Goal: Task Accomplishment & Management: Use online tool/utility

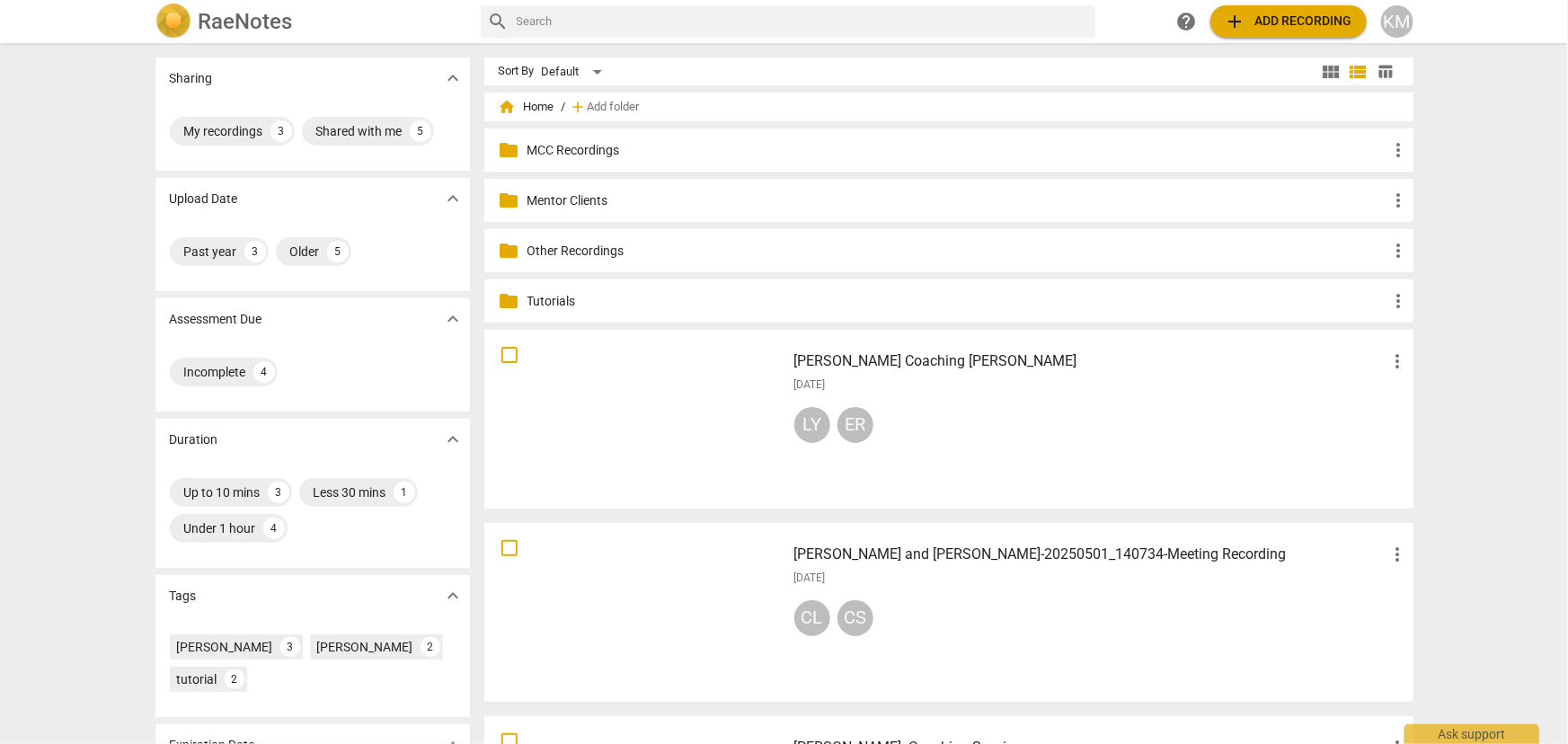
click at [573, 194] on p "Mentor Clients" at bounding box center [958, 200] width 861 height 19
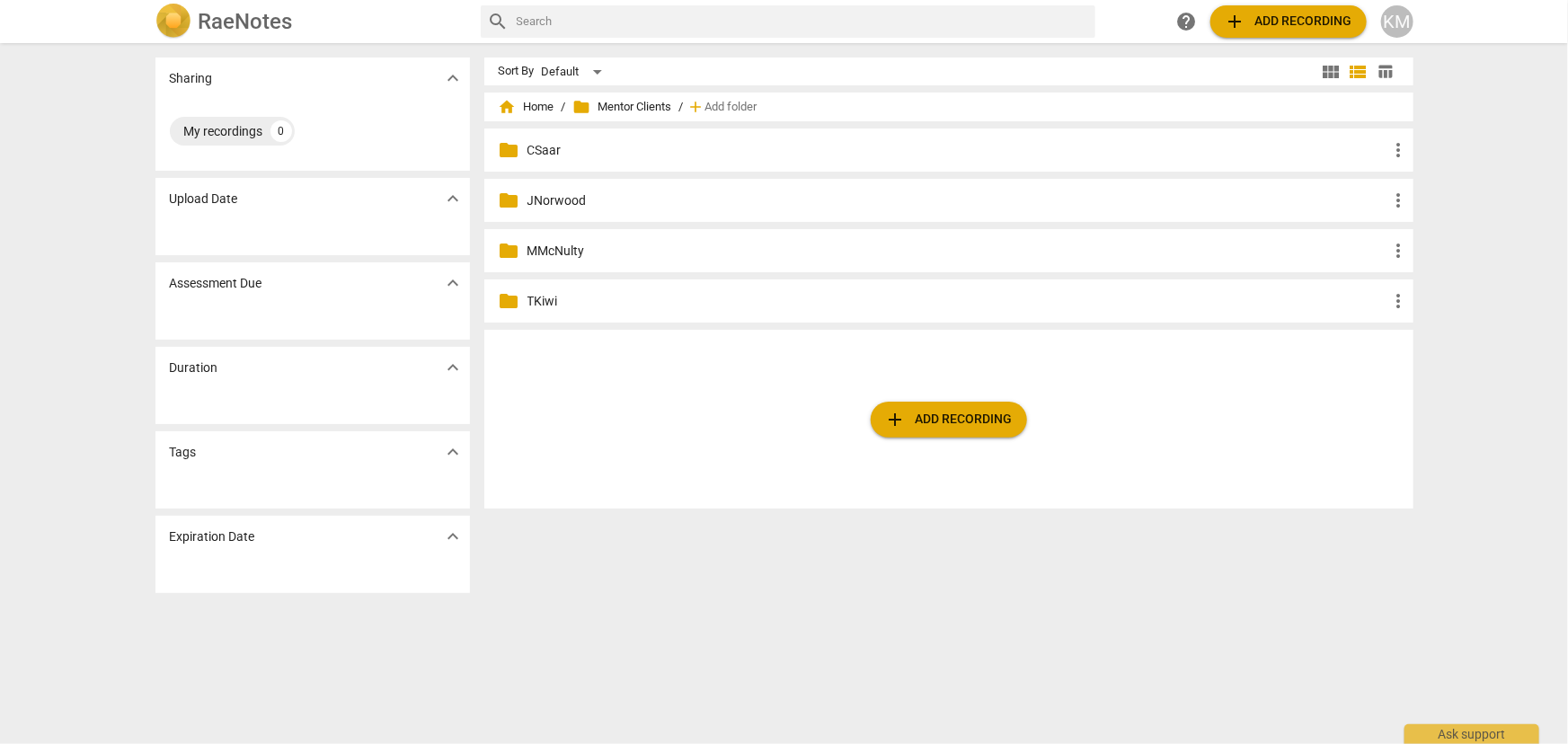
click at [562, 197] on p "JNorwood" at bounding box center [958, 200] width 861 height 19
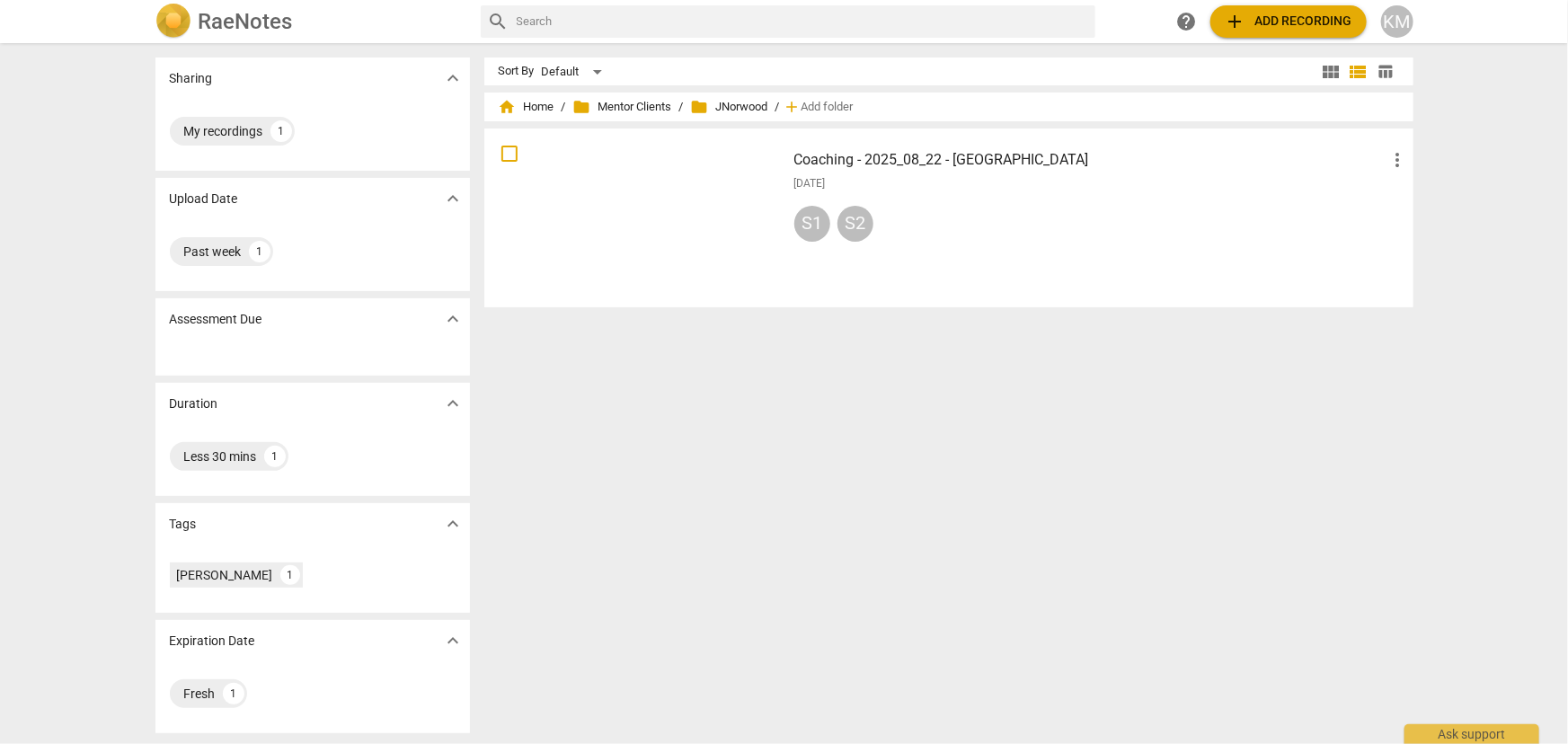
click at [557, 170] on div at bounding box center [636, 217] width 289 height 166
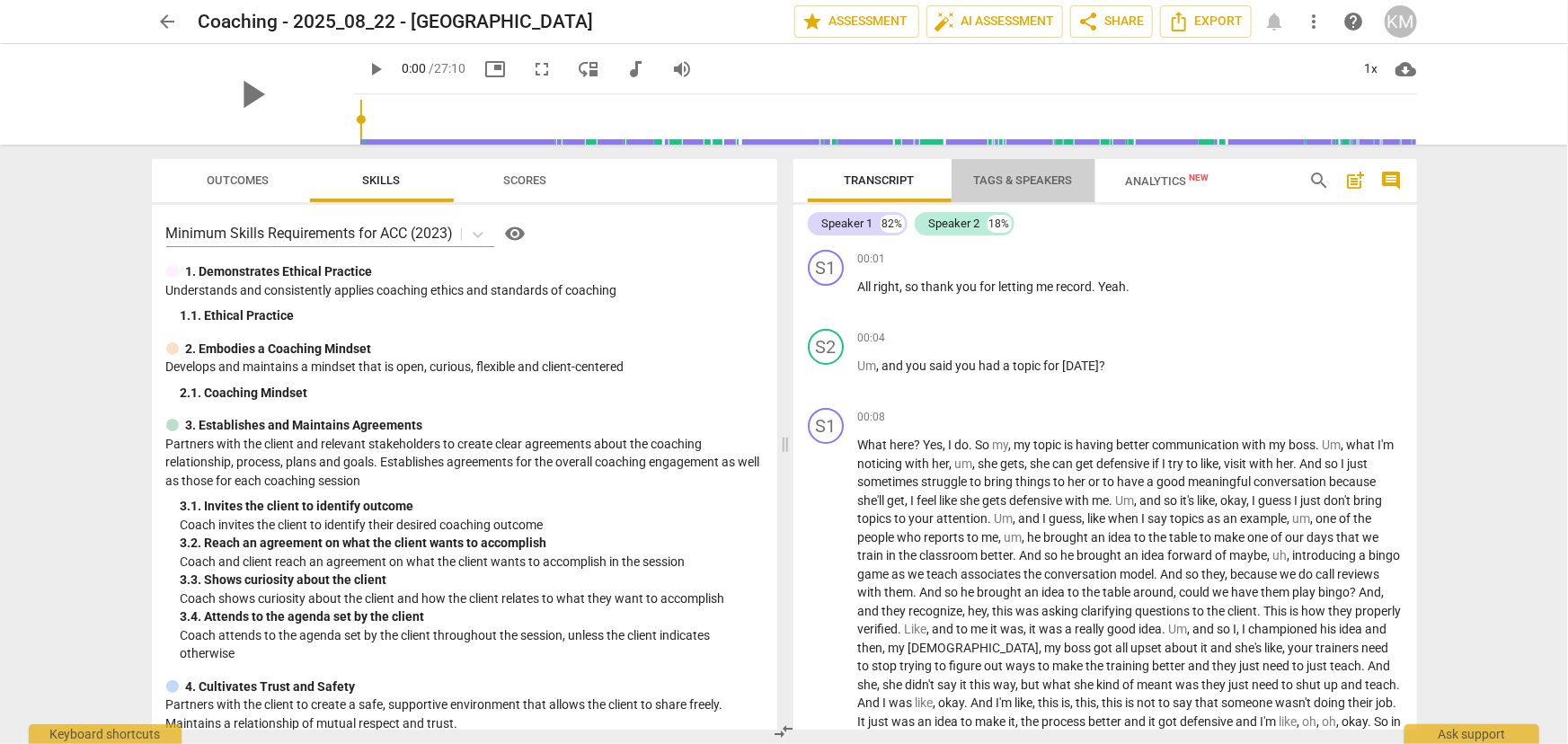
click at [1027, 180] on span "Tags & Speakers" at bounding box center [1023, 180] width 99 height 14
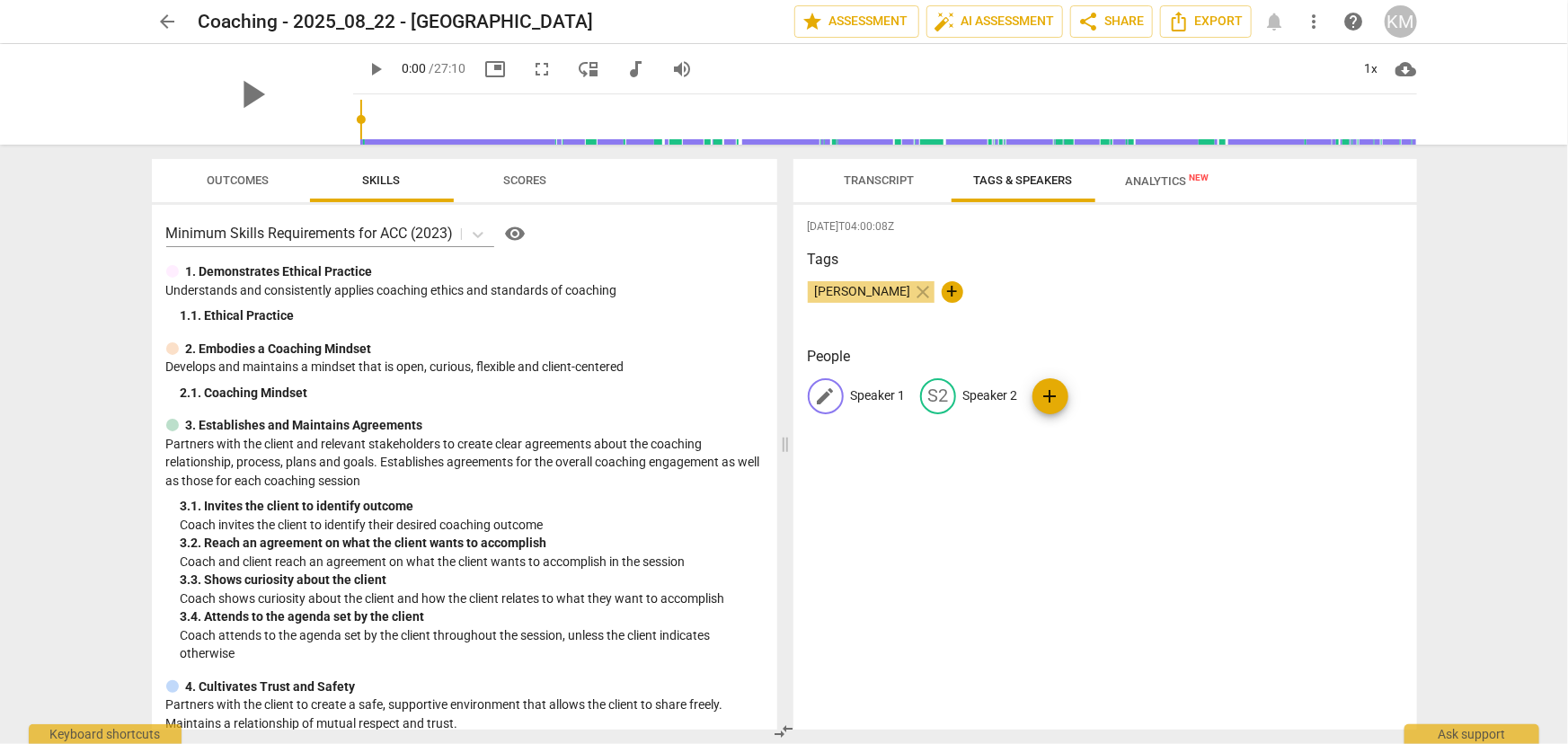
click at [892, 392] on p "Speaker 1" at bounding box center [878, 396] width 55 height 19
type input "Coach"
click at [1087, 392] on p "Speaker 2" at bounding box center [1107, 396] width 55 height 19
type input "Client"
click at [876, 179] on span "Transcript" at bounding box center [880, 180] width 71 height 14
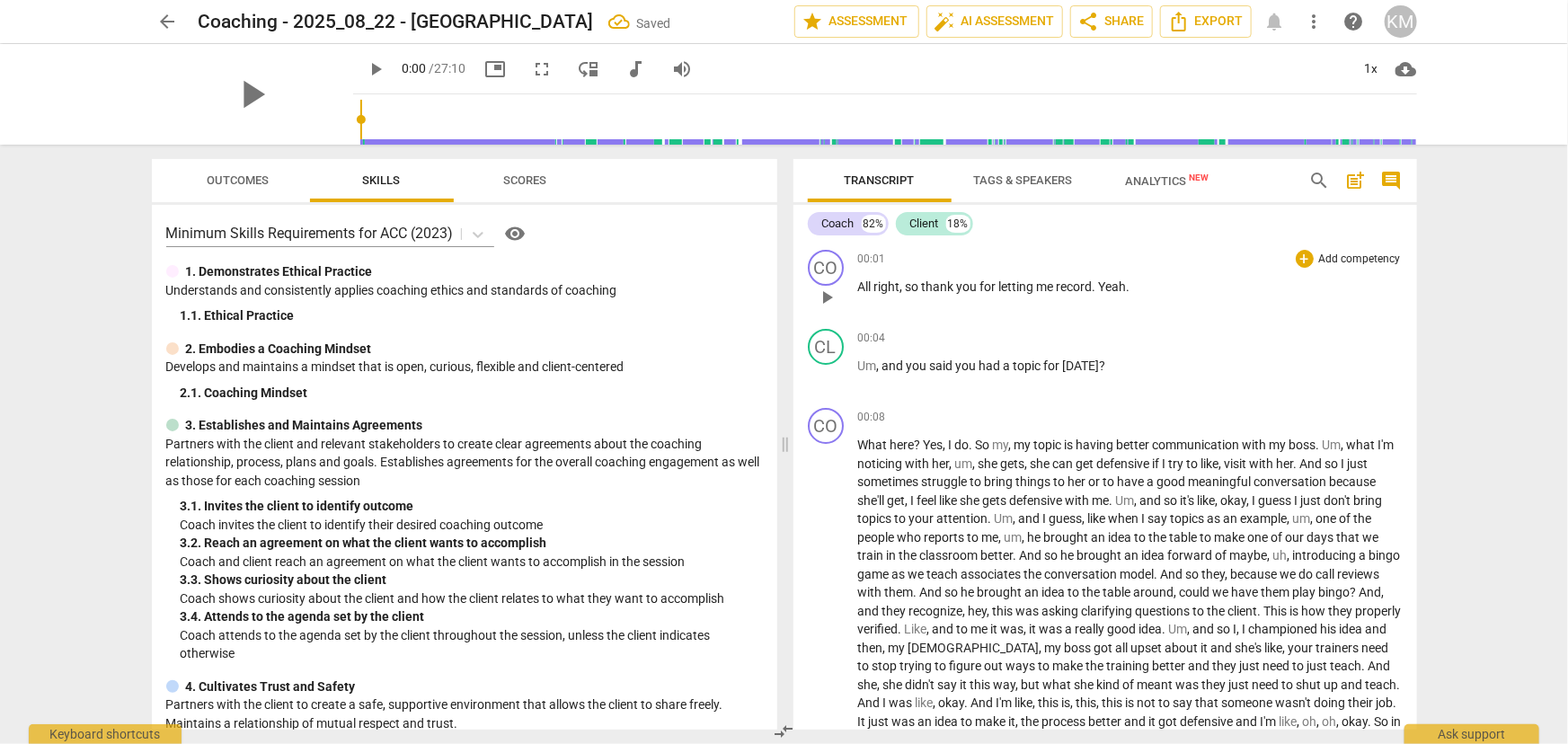
click at [822, 302] on span "play_arrow" at bounding box center [827, 297] width 21 height 21
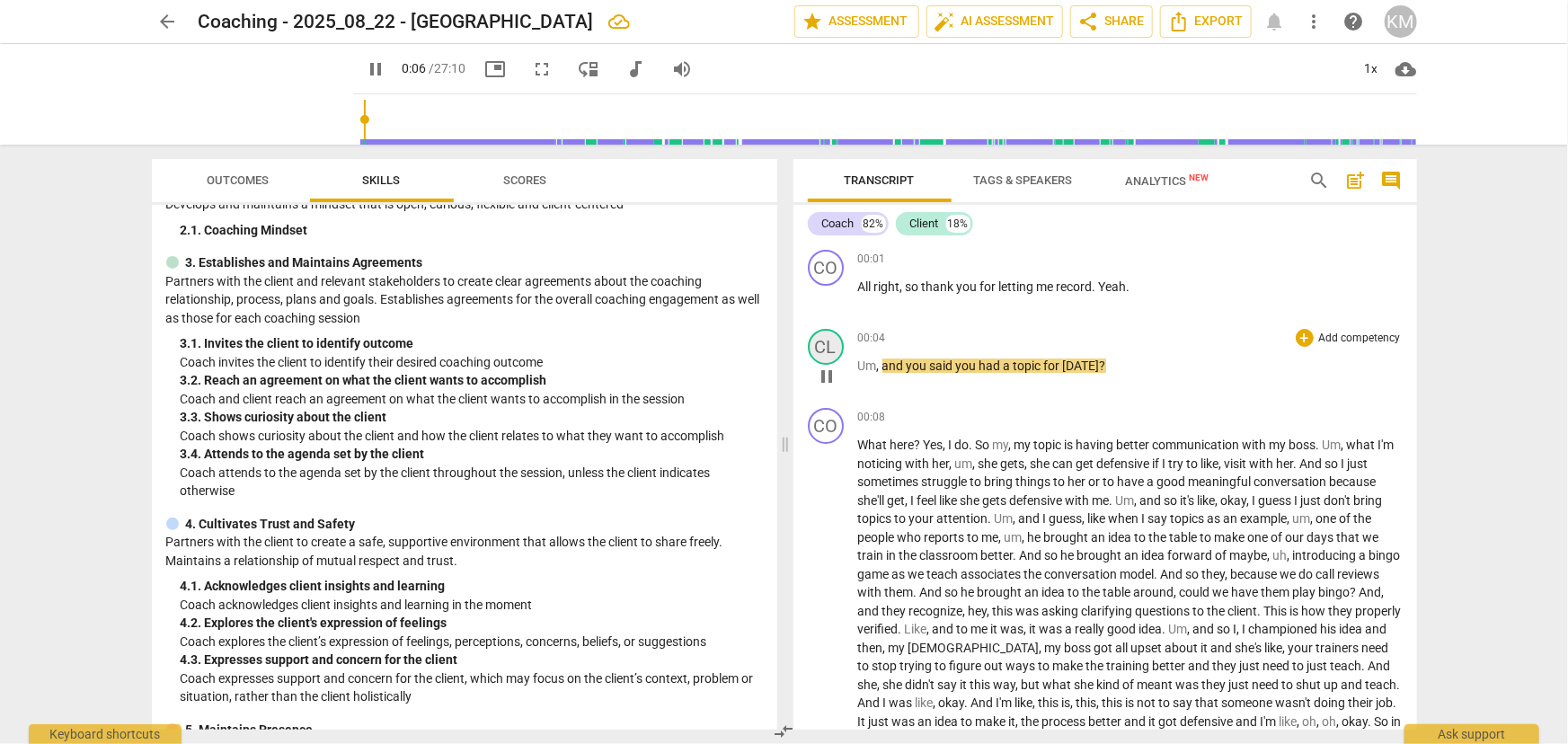
click at [836, 352] on div "CL" at bounding box center [826, 347] width 36 height 36
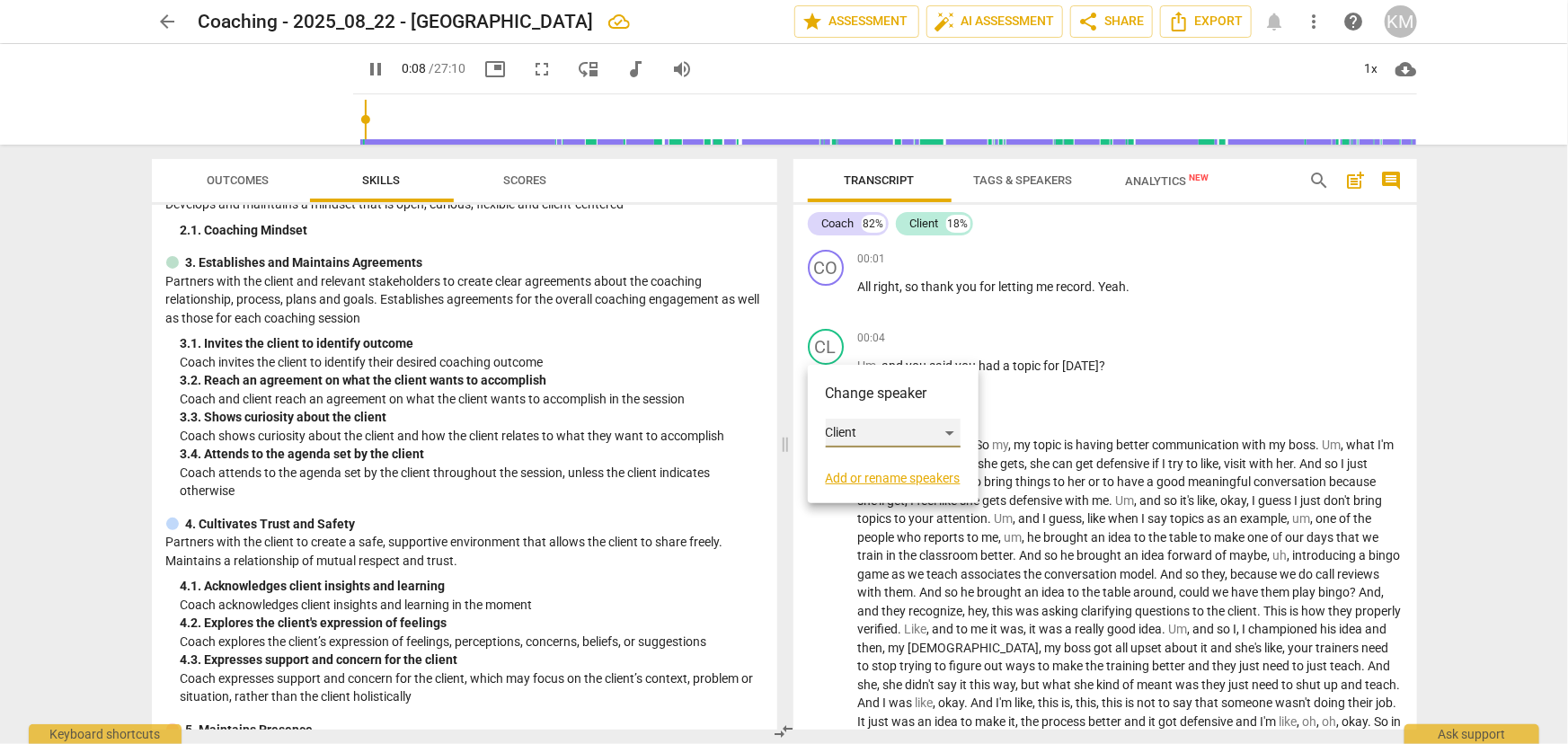
click at [862, 431] on div "Client" at bounding box center [893, 432] width 135 height 29
click at [859, 394] on li "Coach" at bounding box center [893, 399] width 136 height 34
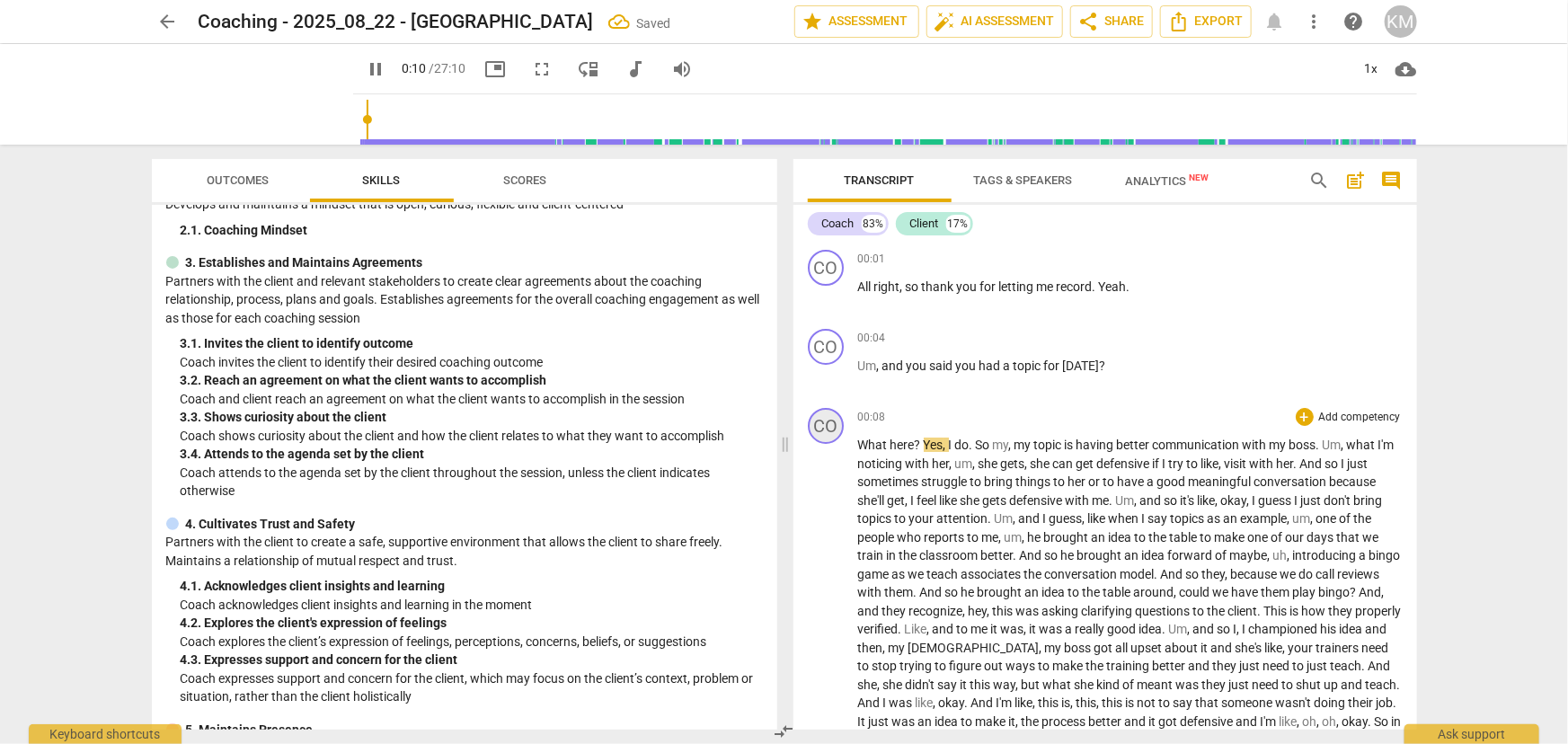
click at [829, 428] on div "CO" at bounding box center [826, 426] width 36 height 36
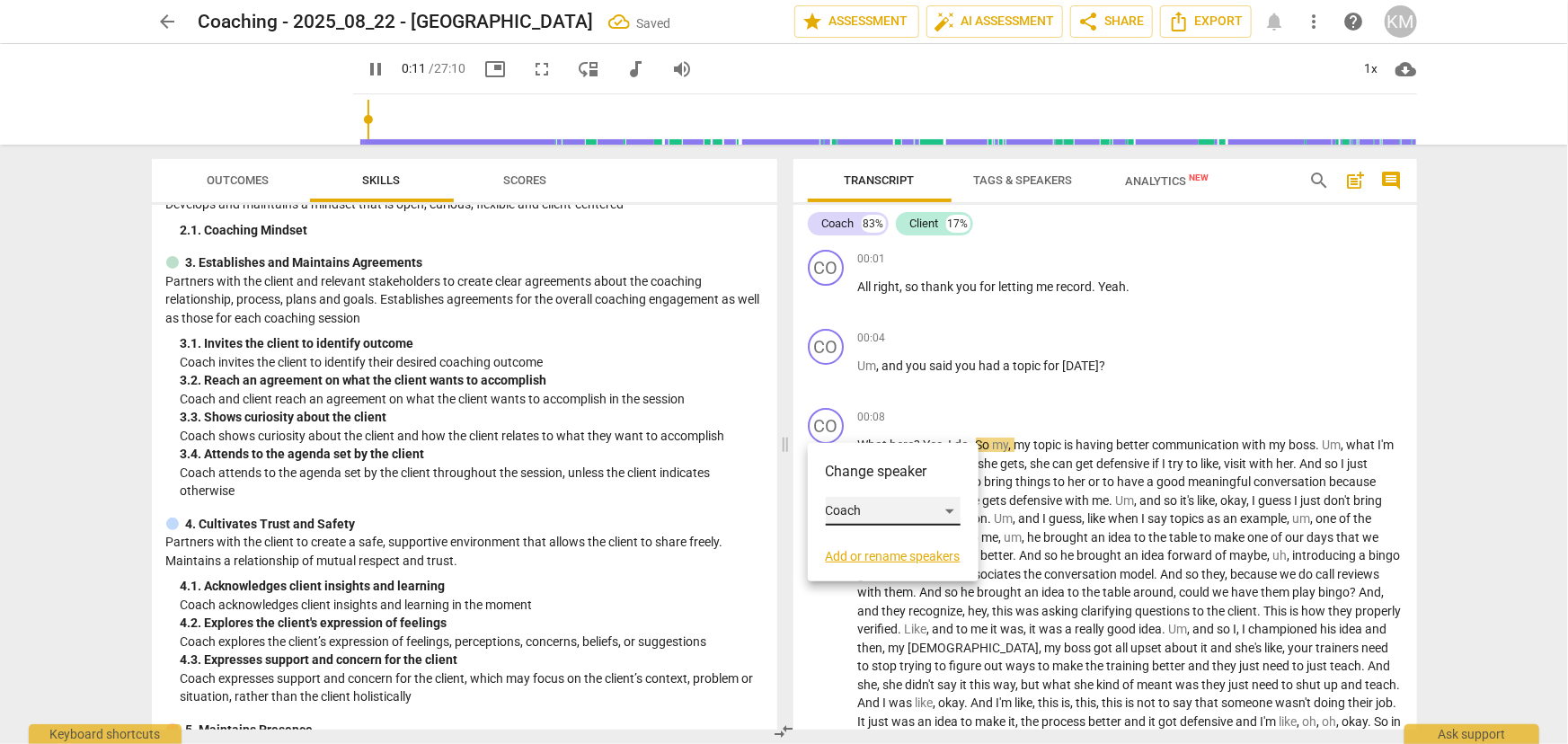
click at [879, 511] on div "Coach" at bounding box center [893, 511] width 135 height 29
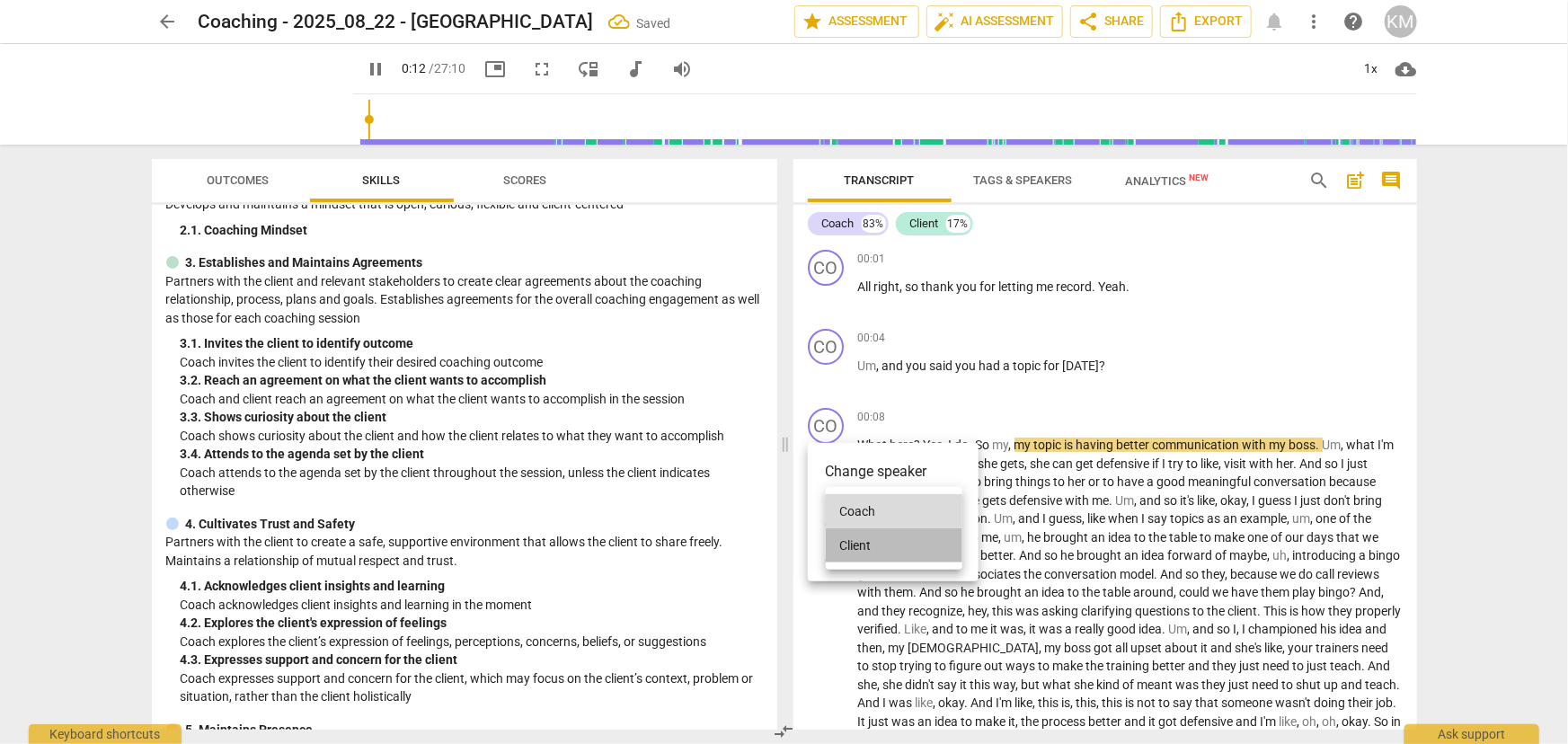
click at [861, 548] on li "Client" at bounding box center [893, 545] width 136 height 34
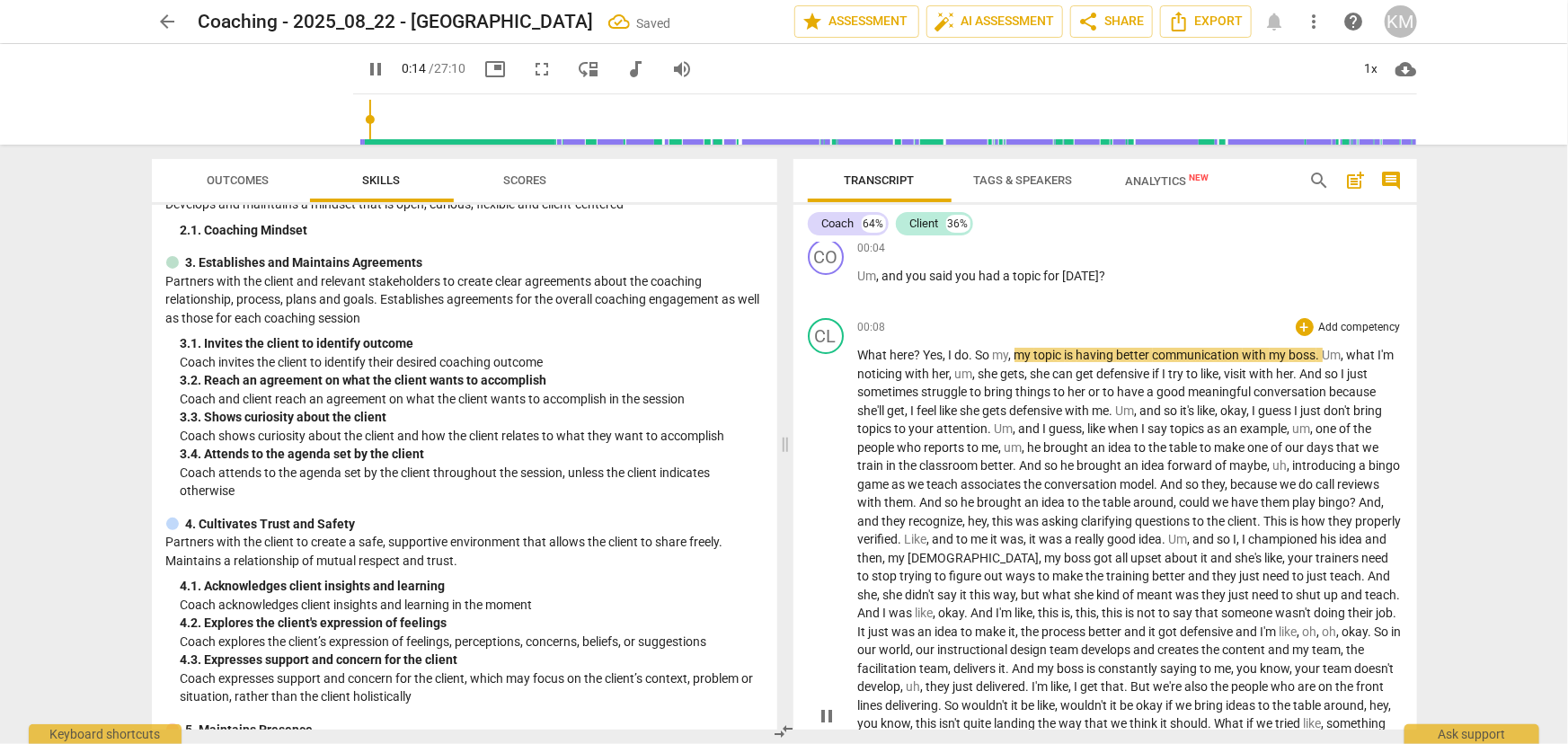
scroll to position [81, 0]
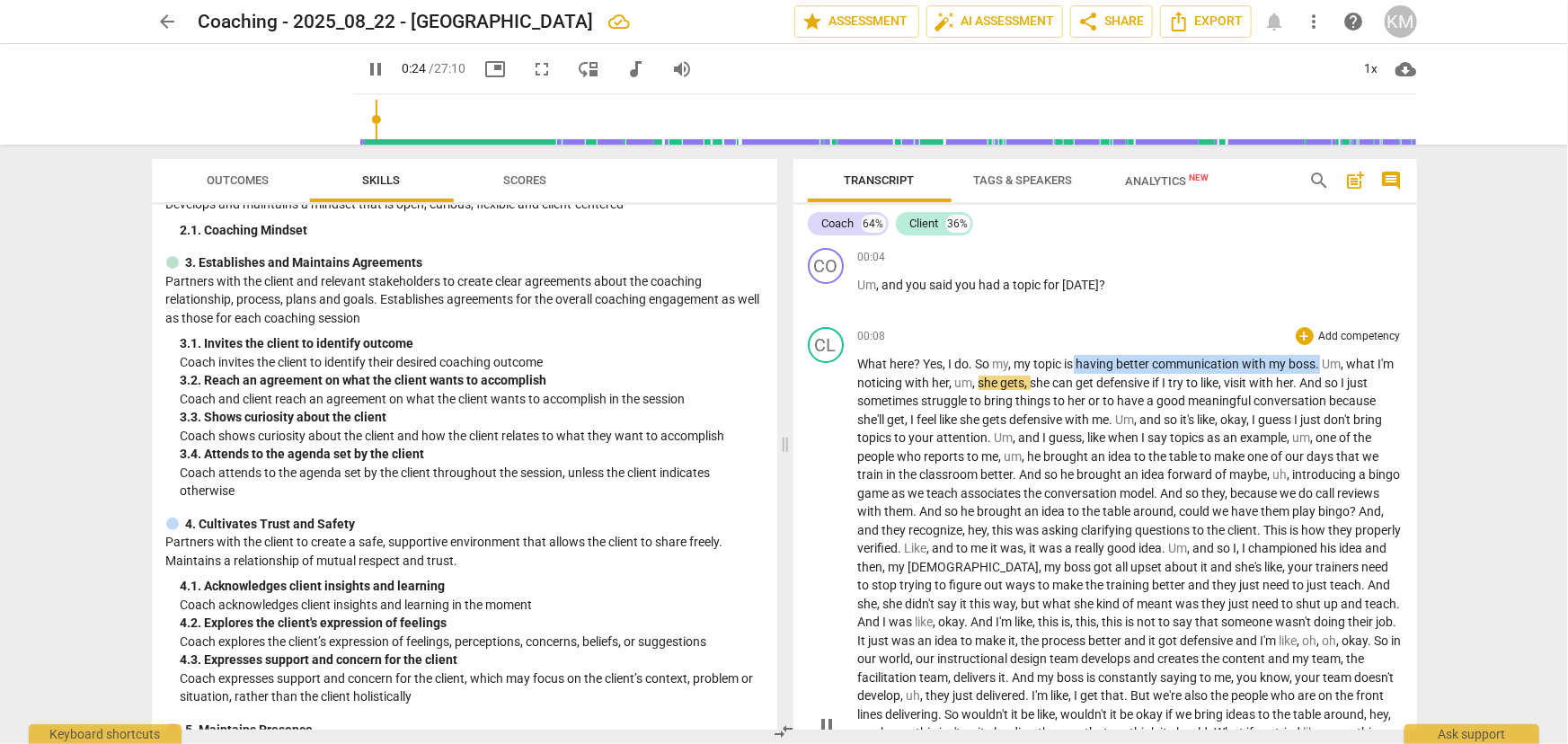
drag, startPoint x: 1078, startPoint y: 359, endPoint x: 1323, endPoint y: 358, distance: 245.0
click at [1323, 358] on p "What here ? Yes , I do . So my , my topic is having better communication with m…" at bounding box center [1130, 724] width 545 height 737
click at [1371, 332] on icon "button" at bounding box center [1369, 337] width 11 height 13
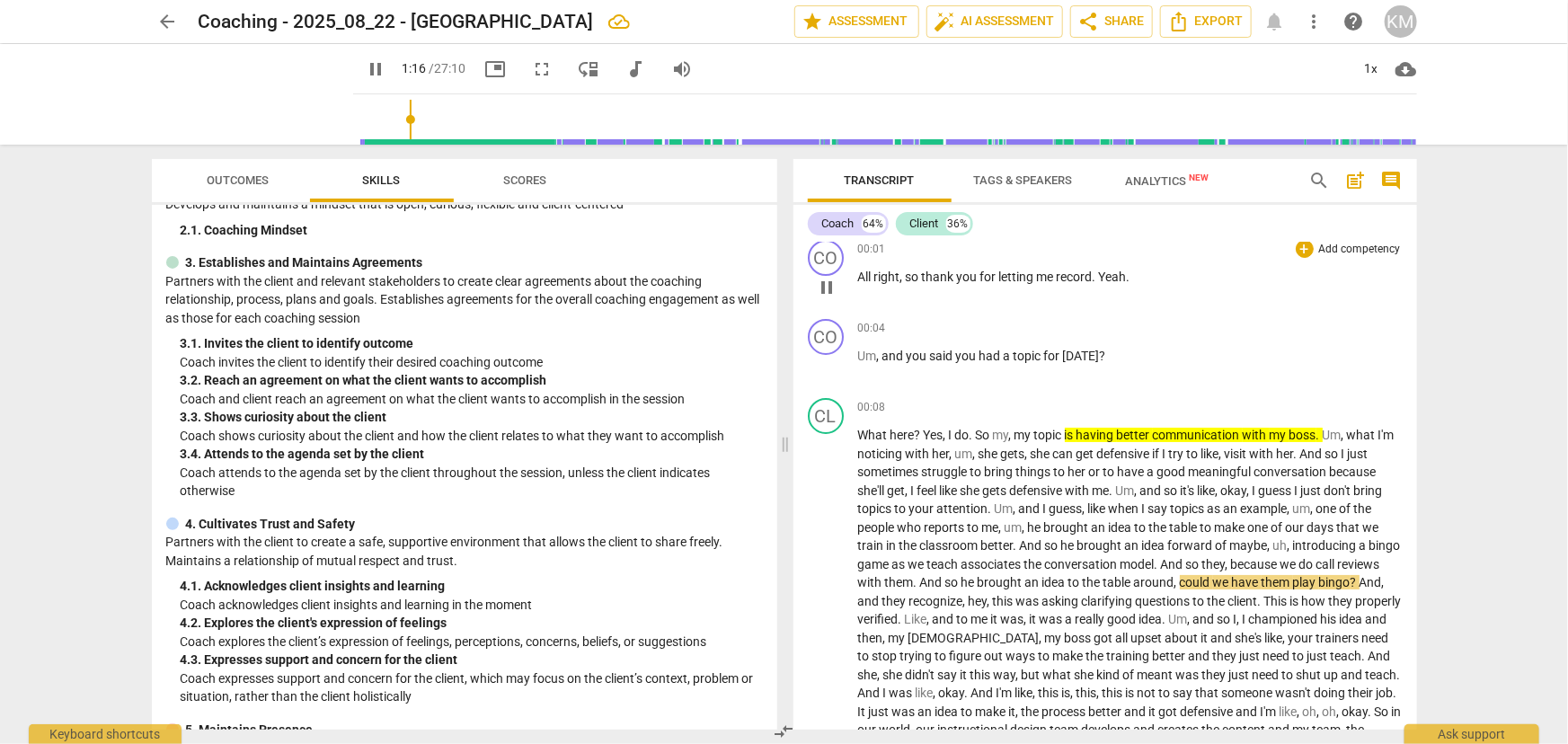
scroll to position [0, 0]
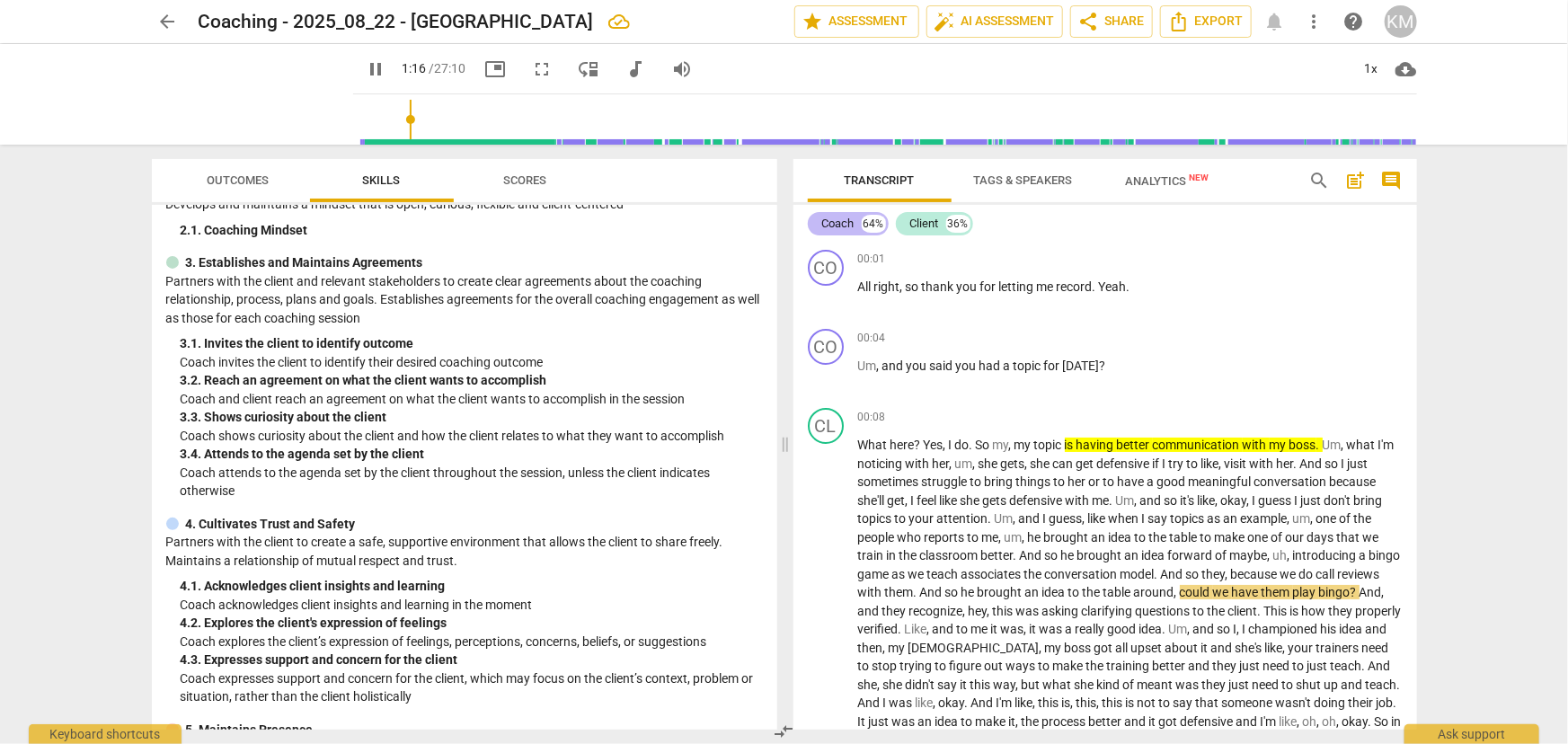
click at [844, 222] on div "Coach" at bounding box center [838, 224] width 32 height 18
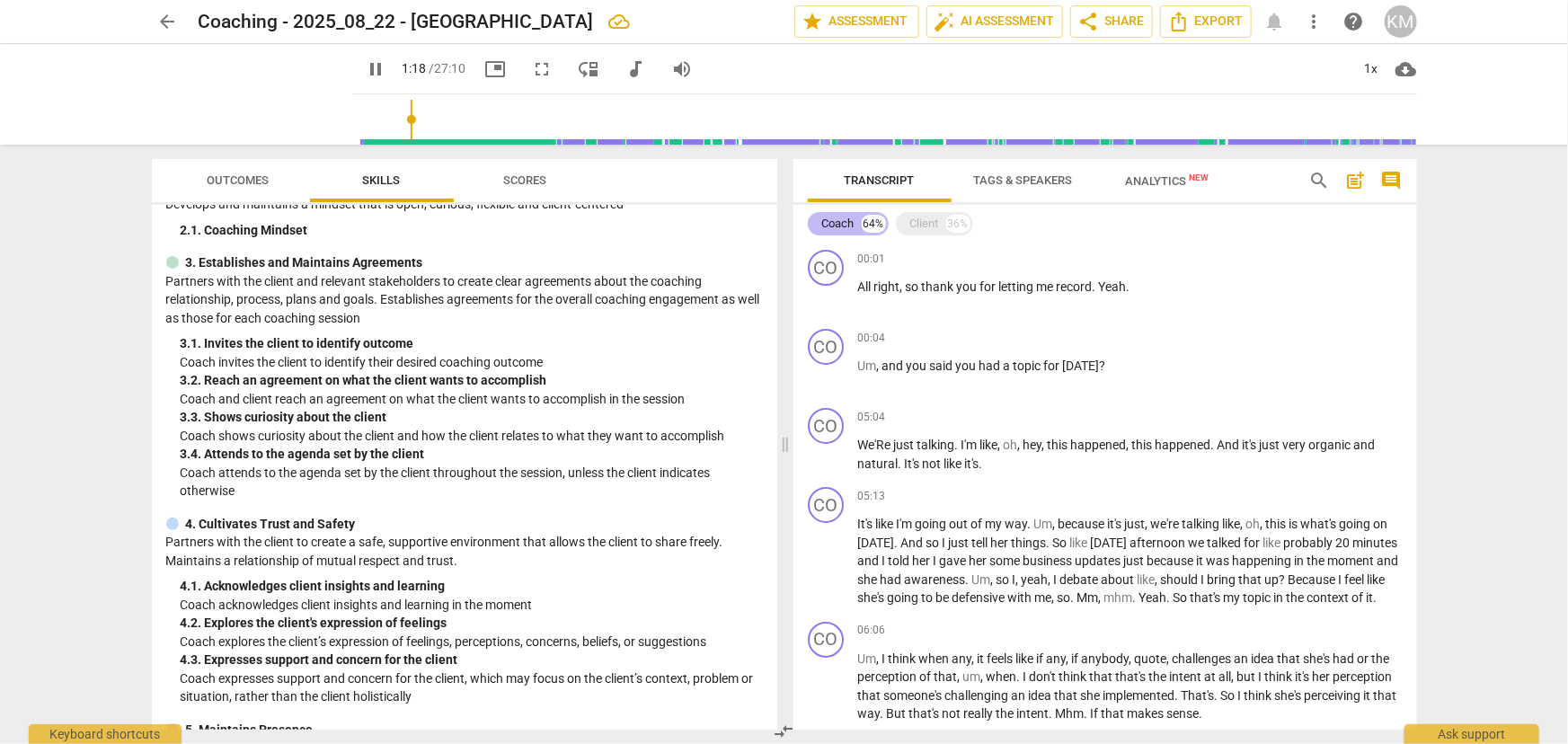
click at [850, 229] on div "Coach" at bounding box center [838, 224] width 32 height 18
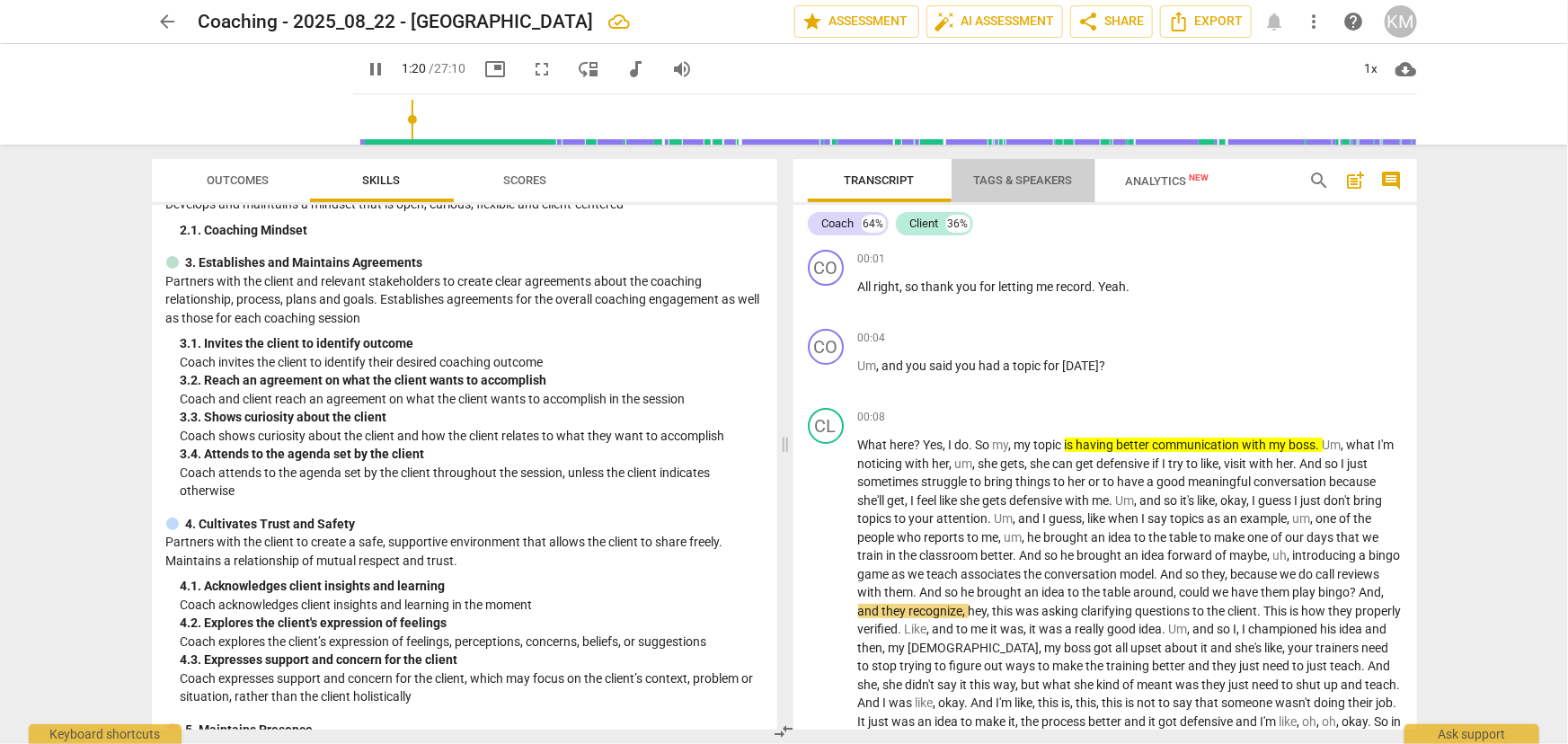
click at [989, 180] on span "Tags & Speakers" at bounding box center [1023, 180] width 99 height 14
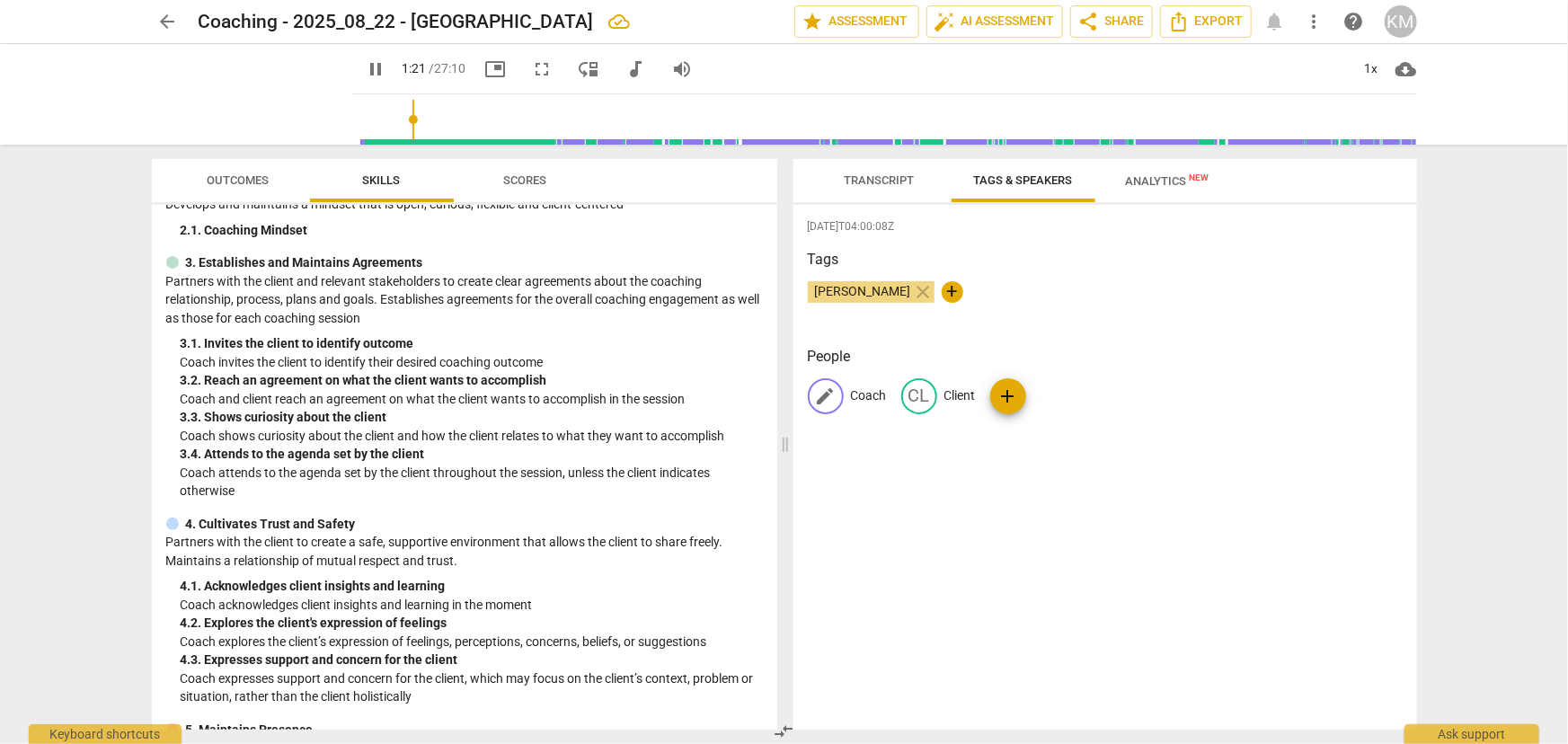
click at [877, 400] on p "Coach" at bounding box center [868, 396] width 36 height 19
type input "83"
type input "Cl"
type input "84"
type input "Clie"
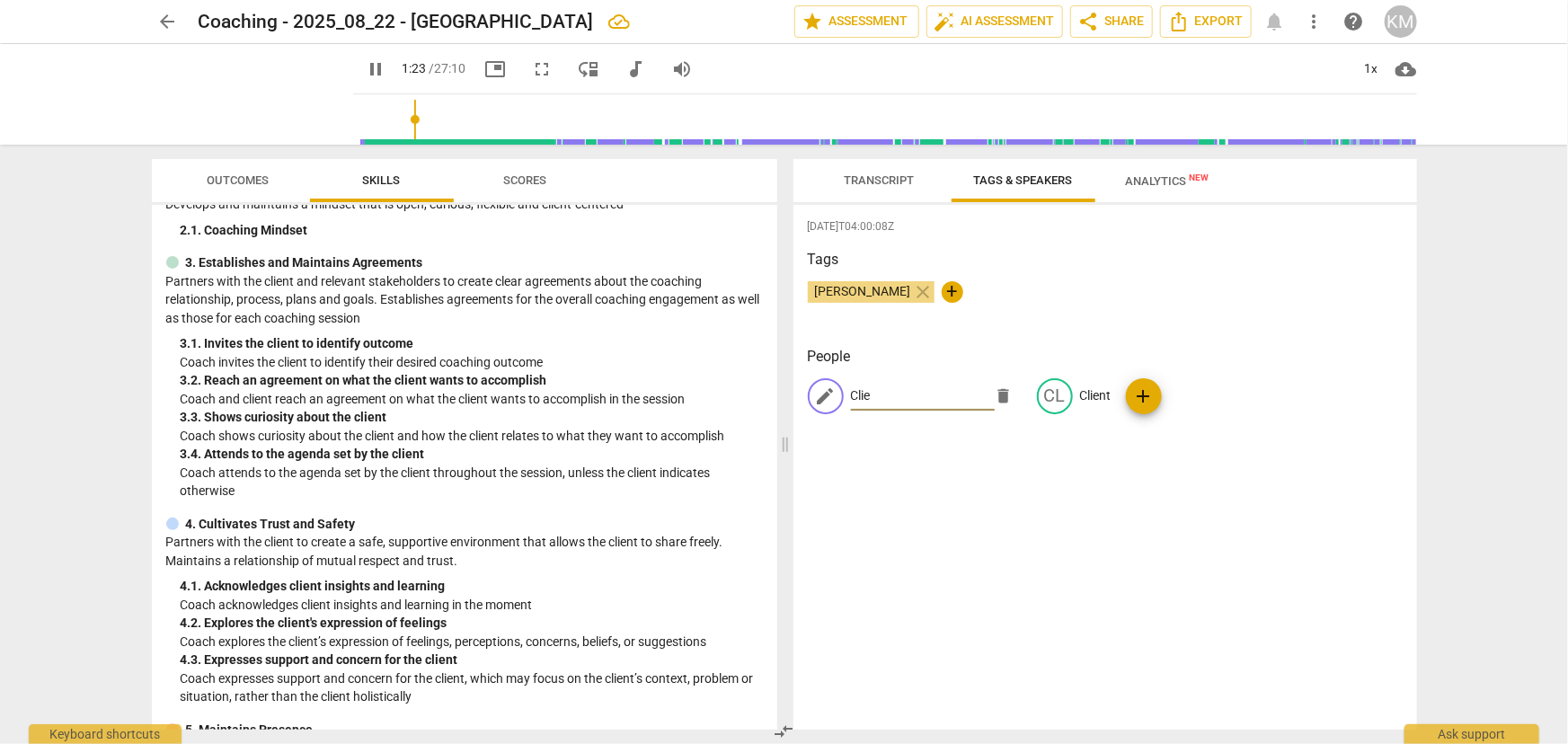
type input "84"
type input "Client"
type input "85"
type input "Client1"
type input "86"
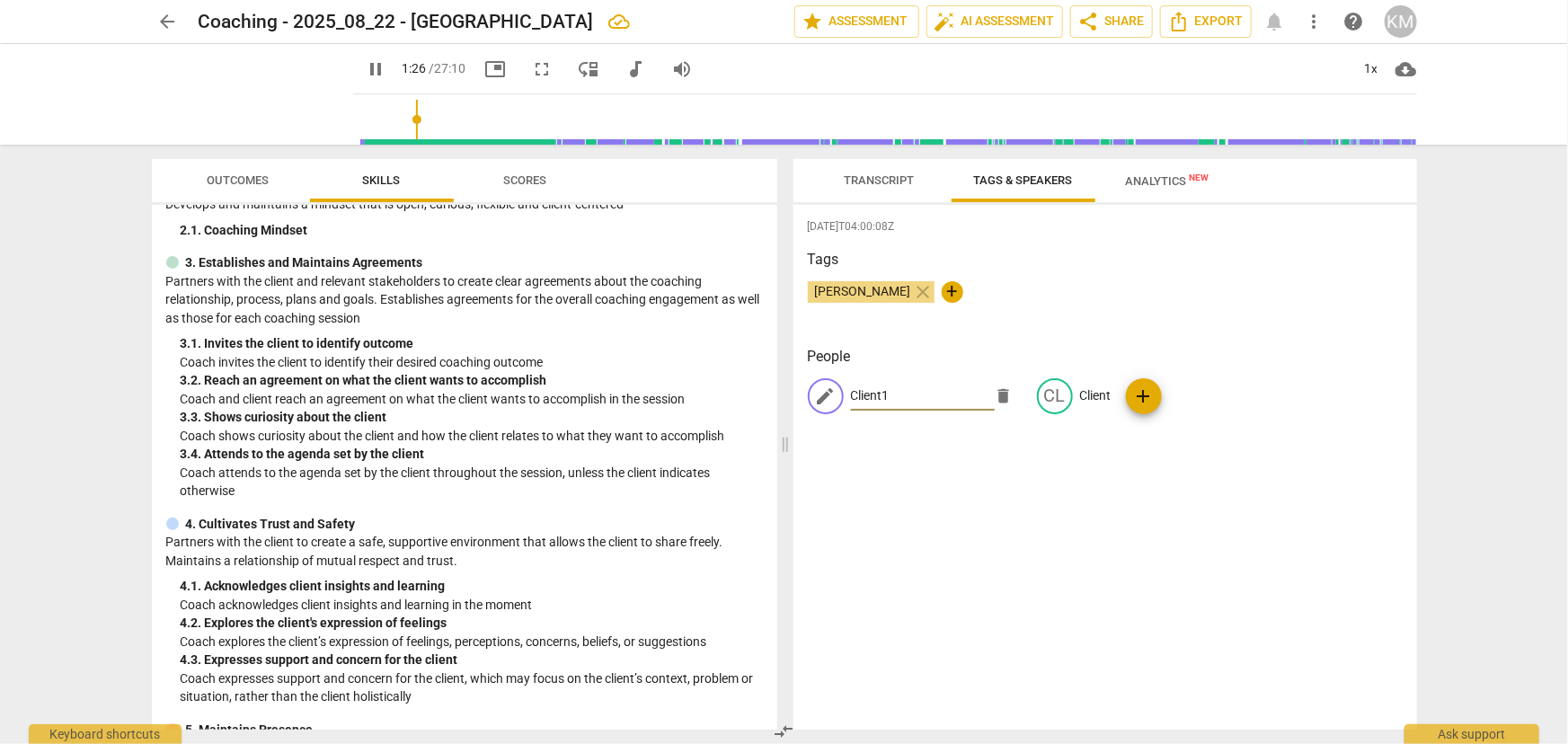
type input "Client1"
type input "87"
drag, startPoint x: 1089, startPoint y: 389, endPoint x: 1106, endPoint y: 414, distance: 30.2
click at [1089, 390] on p "Client" at bounding box center [1096, 396] width 32 height 19
type input "89"
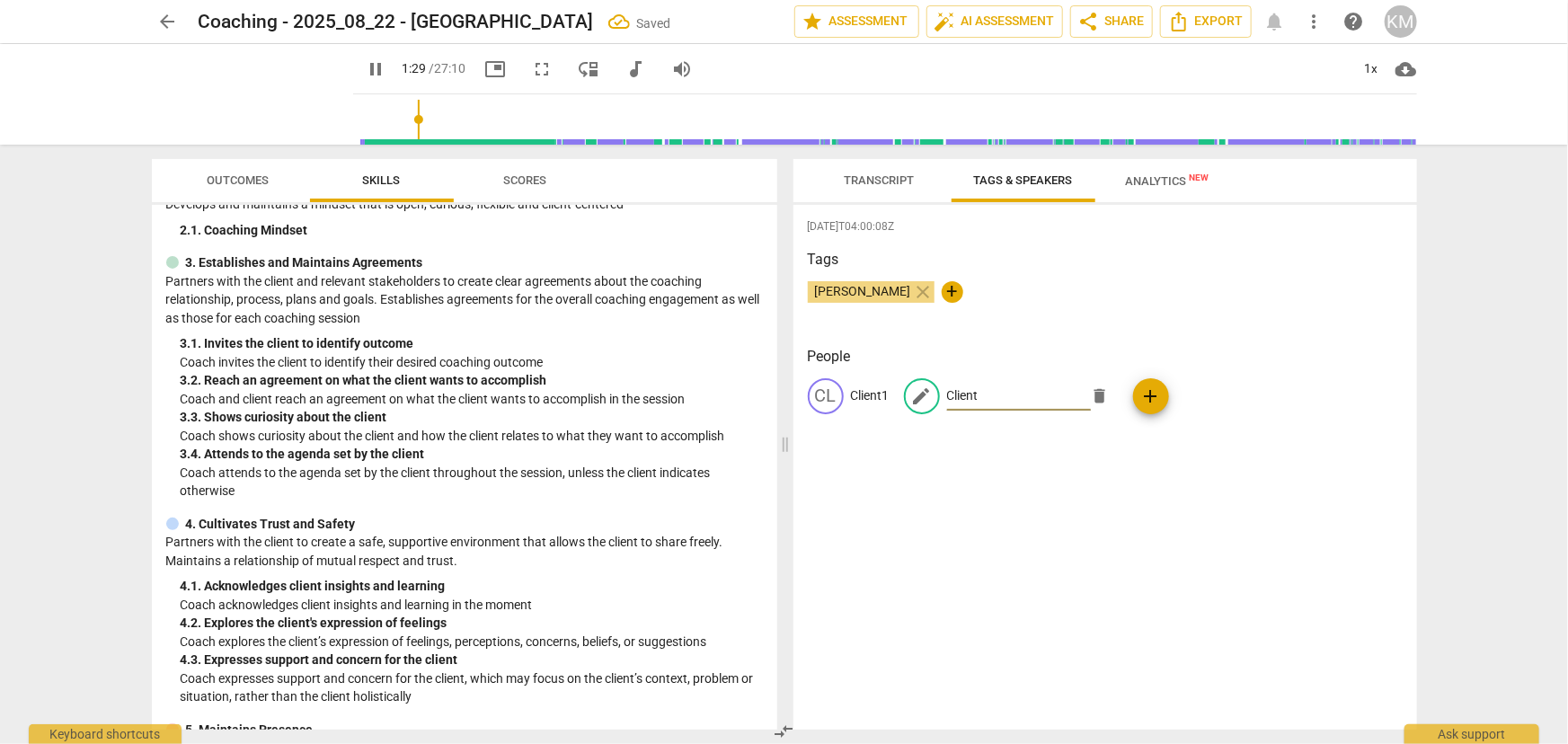
type input "C"
type input "90"
type input "Coa"
type input "90"
type input "Coach"
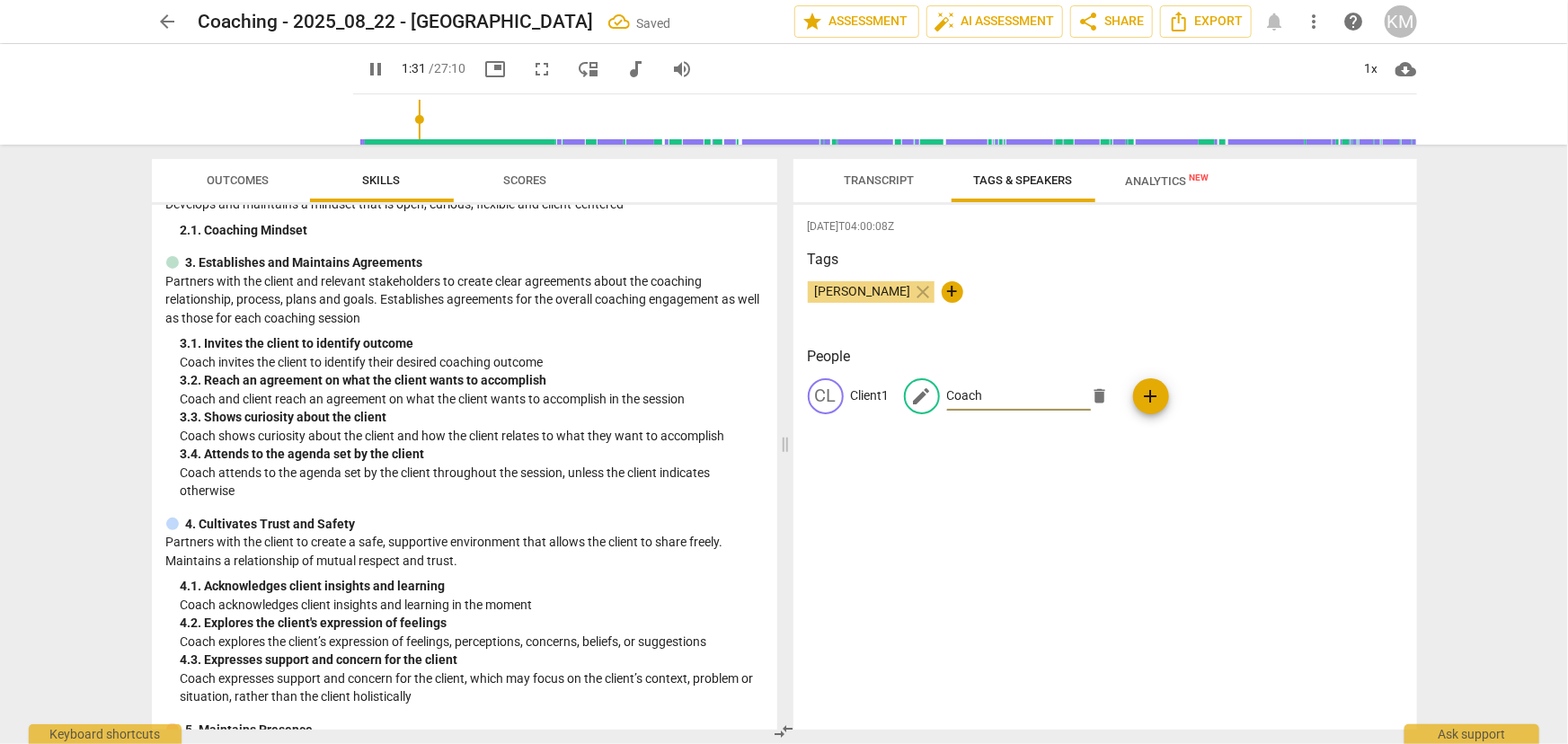
type input "92"
type input "Coach"
click at [880, 399] on p "Client1" at bounding box center [870, 396] width 39 height 19
click at [891, 393] on input "Client1" at bounding box center [922, 396] width 144 height 29
type input "93"
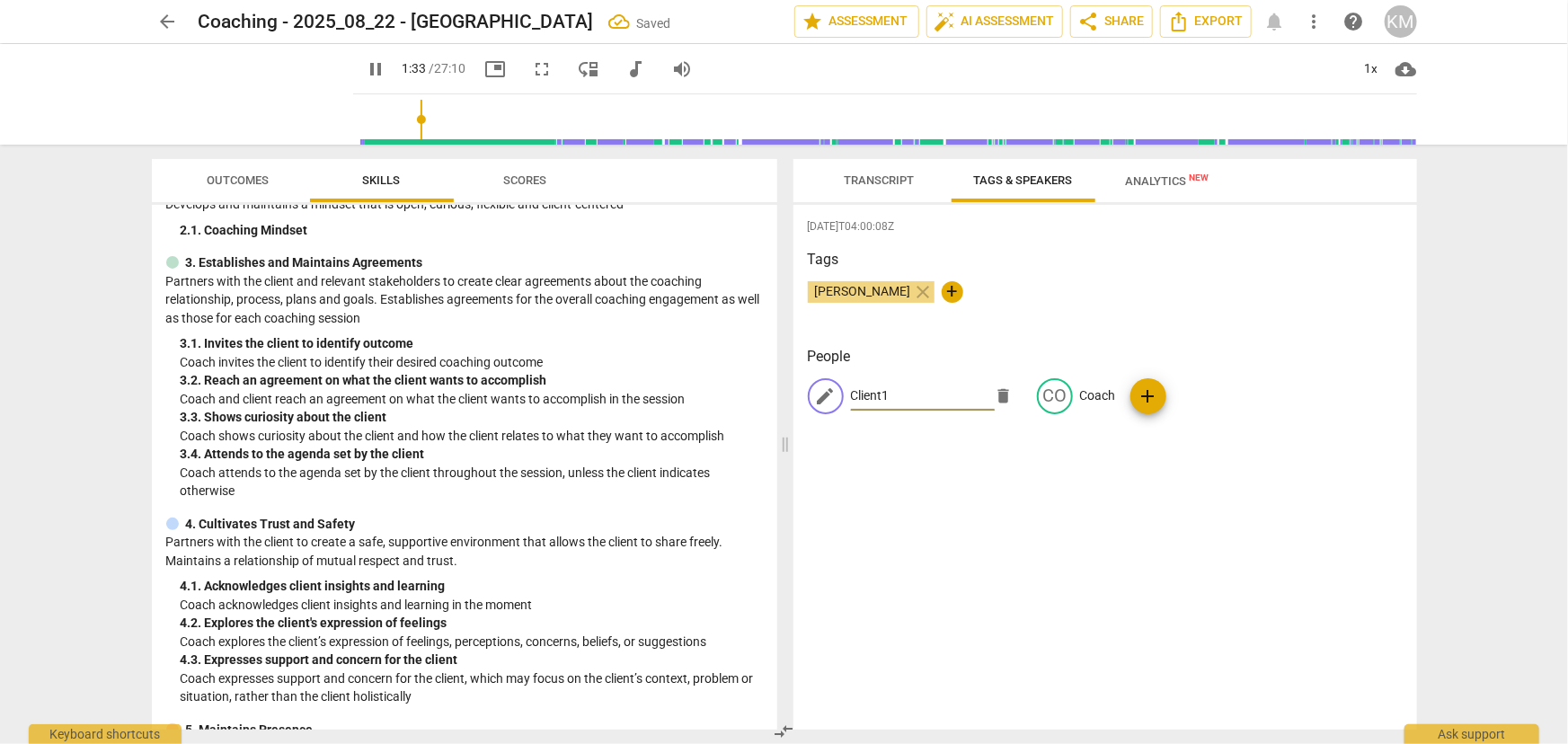
type input "Client"
type input "95"
type input "Client"
click at [887, 180] on span "Transcript" at bounding box center [880, 180] width 71 height 14
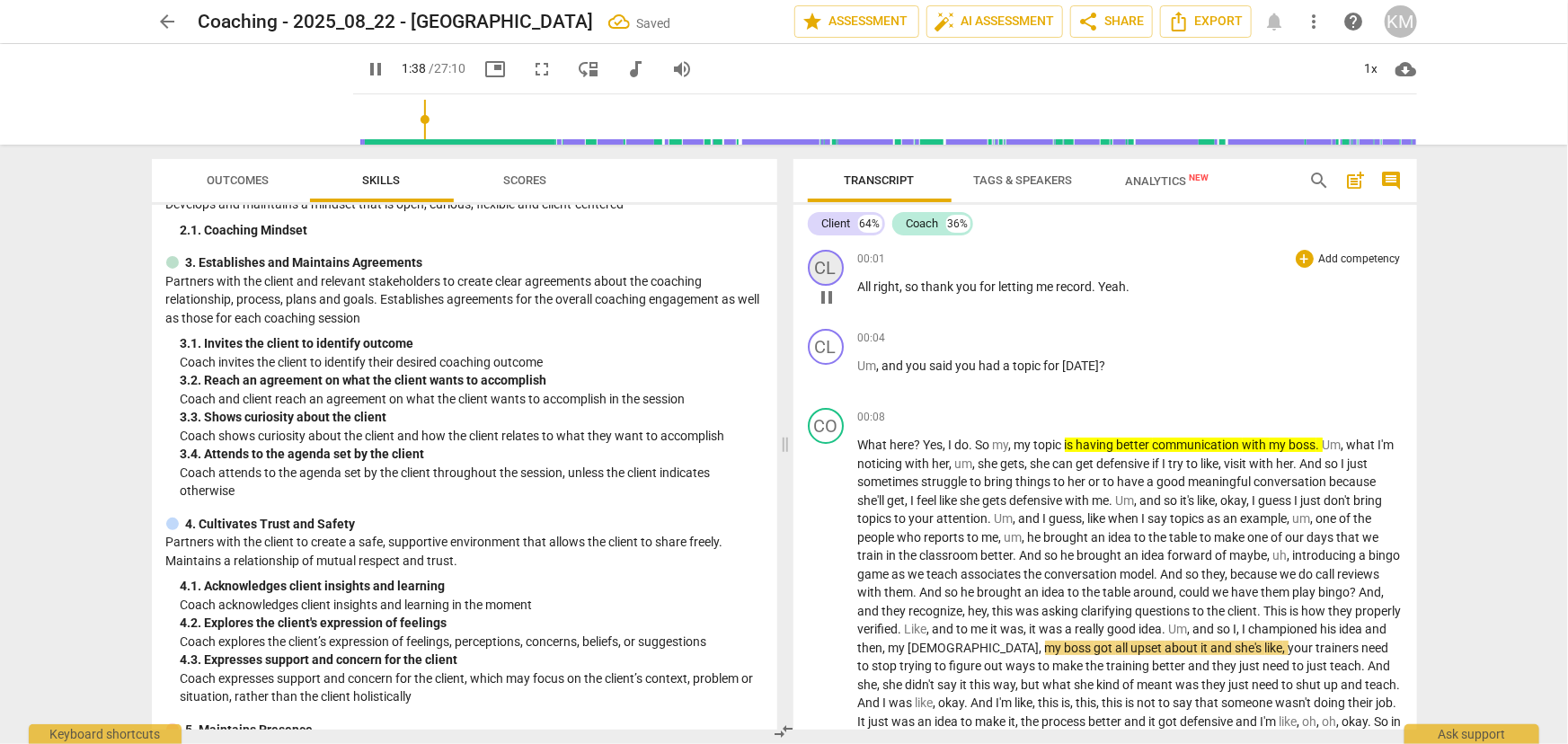
click at [825, 265] on div "CL" at bounding box center [826, 267] width 36 height 36
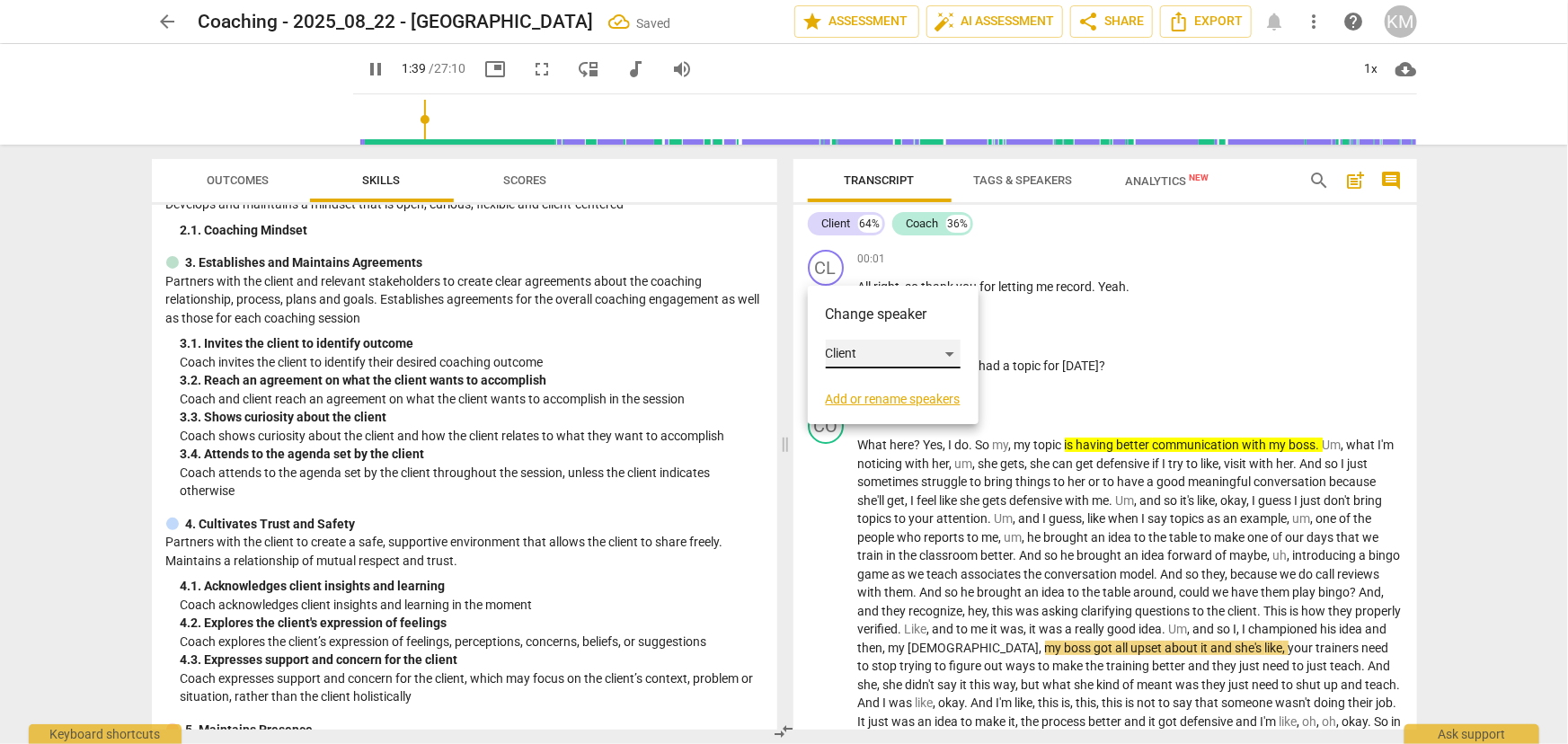
click at [887, 363] on div "Client" at bounding box center [893, 353] width 135 height 29
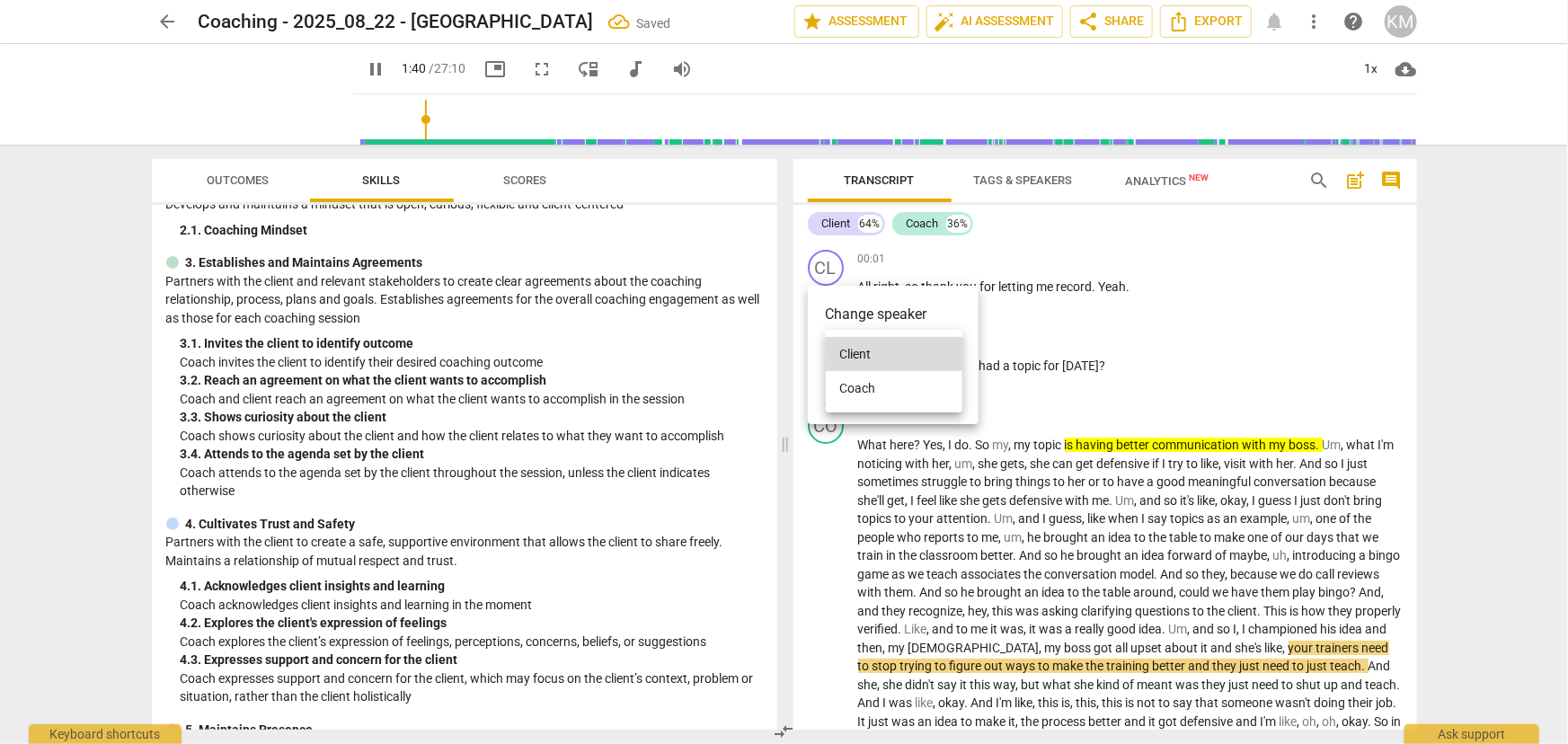
click at [880, 391] on li "Coach" at bounding box center [893, 388] width 136 height 34
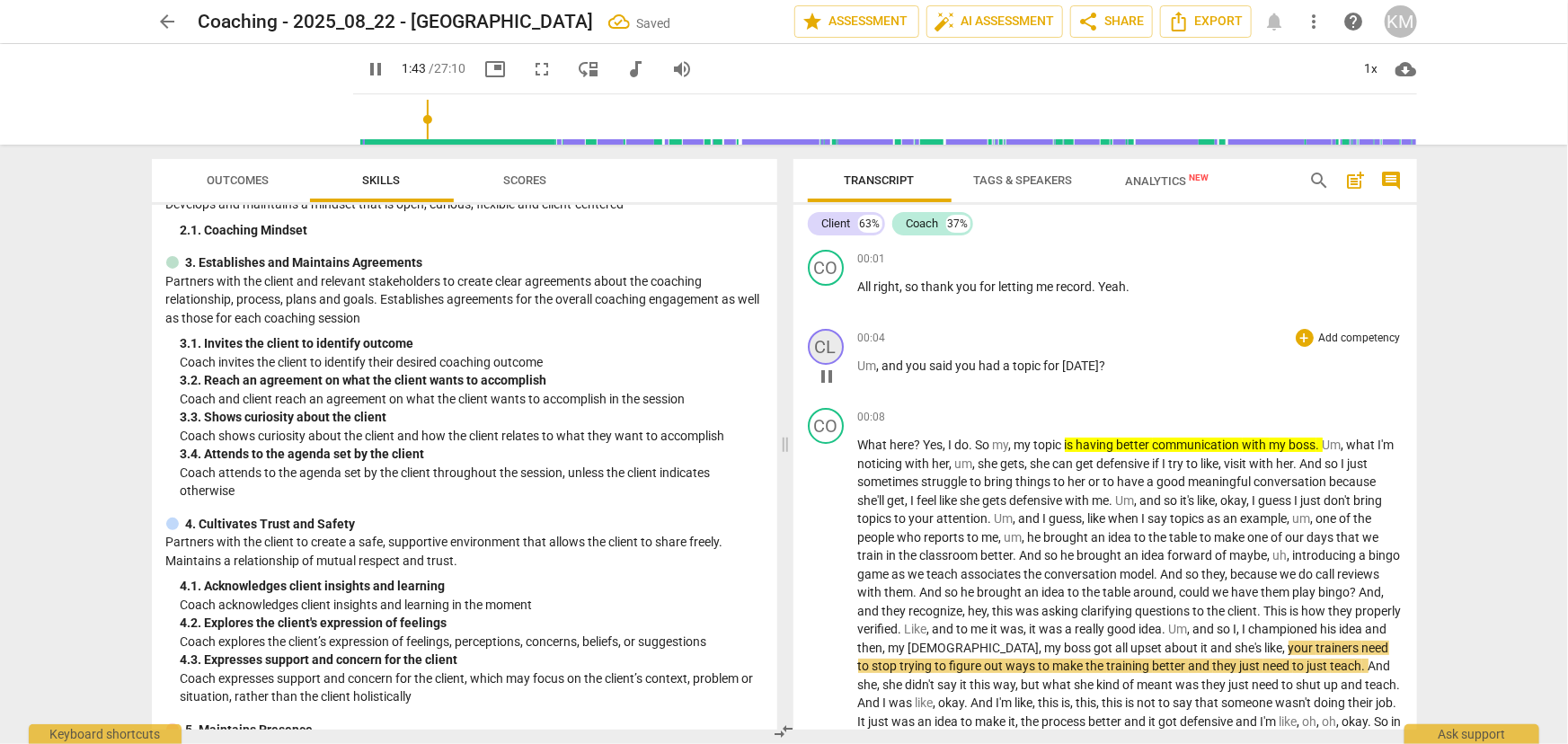
click at [829, 346] on div "CL" at bounding box center [826, 347] width 36 height 36
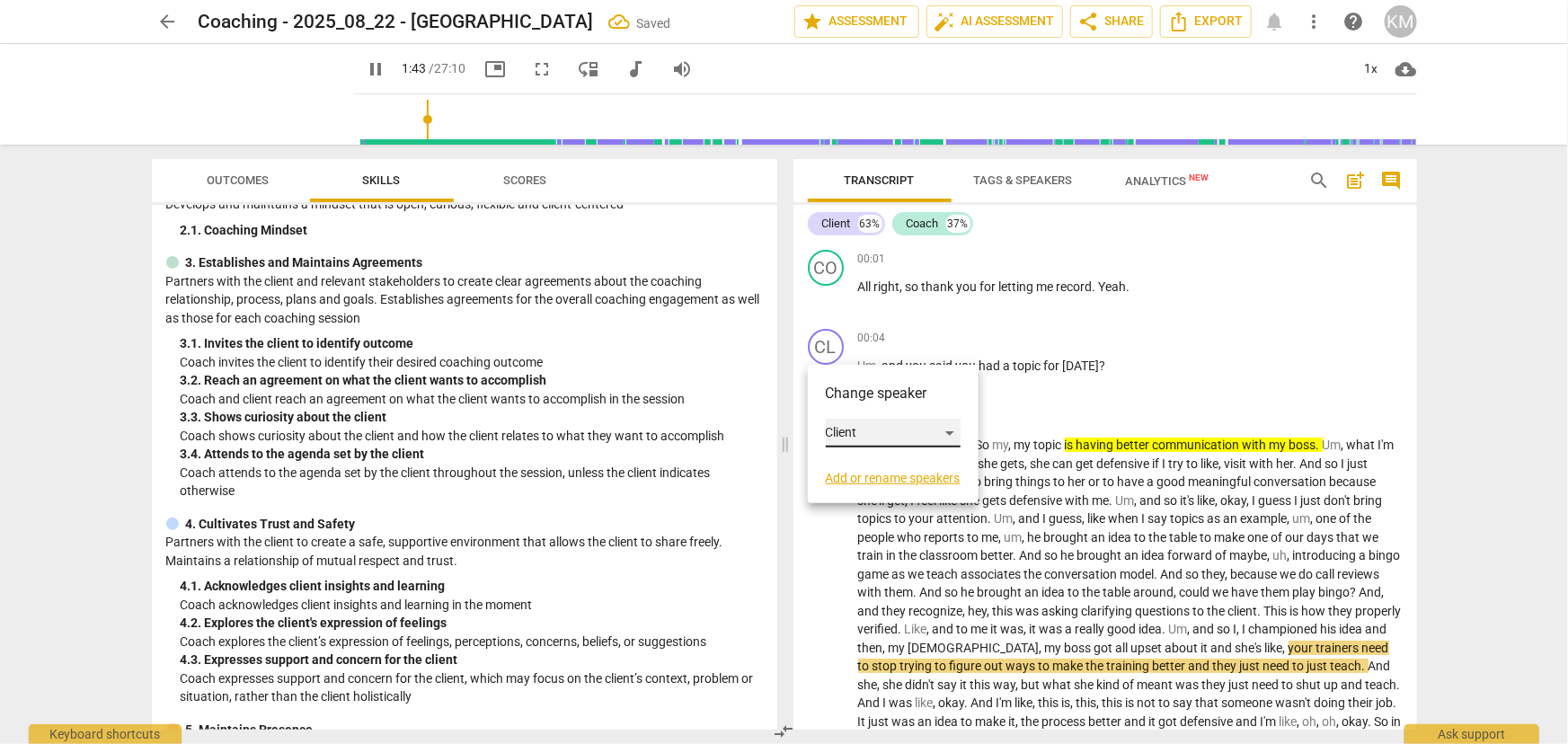
click at [900, 430] on div "Client" at bounding box center [893, 432] width 135 height 29
click at [886, 459] on li "Coach" at bounding box center [893, 467] width 136 height 34
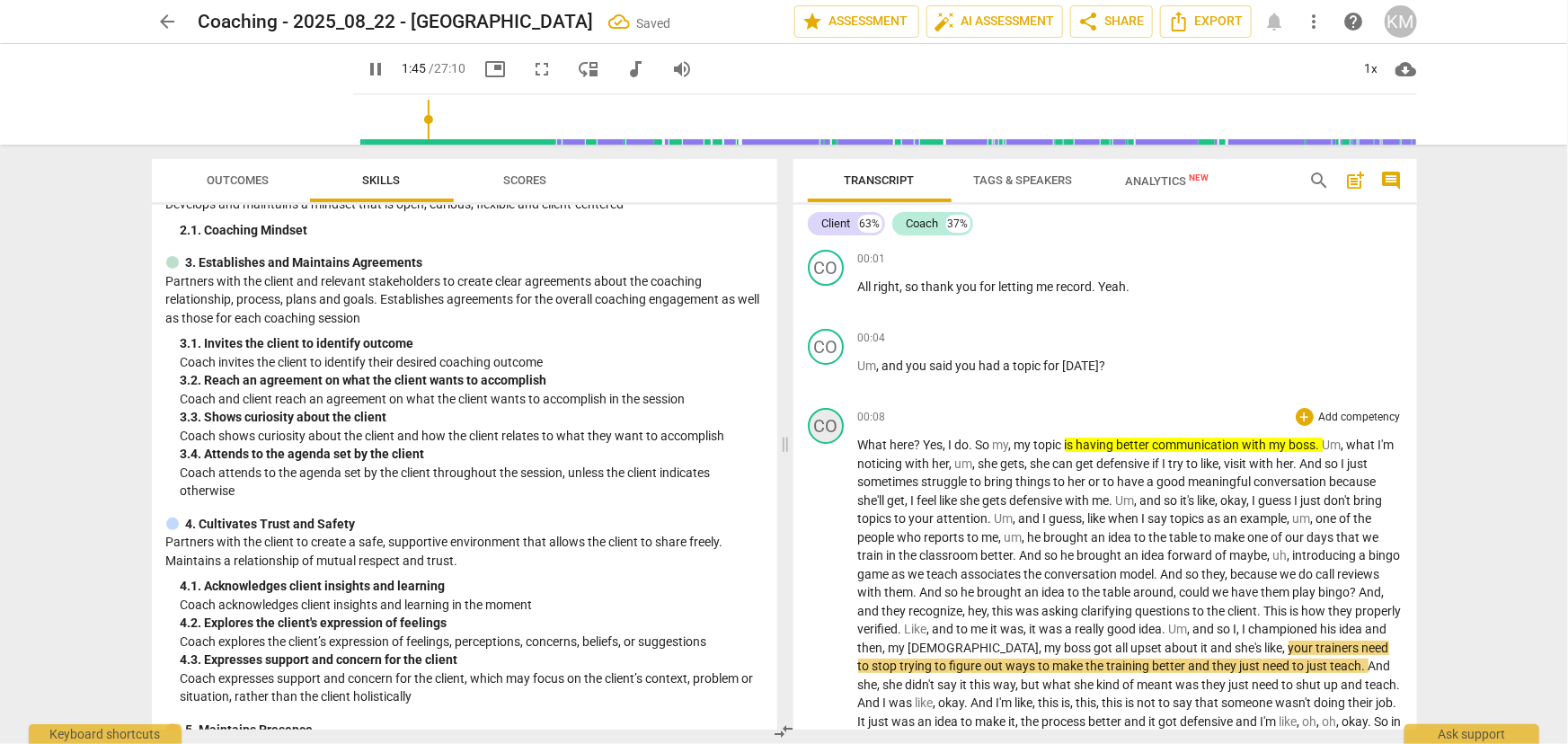
click at [829, 430] on div "CO" at bounding box center [826, 426] width 36 height 36
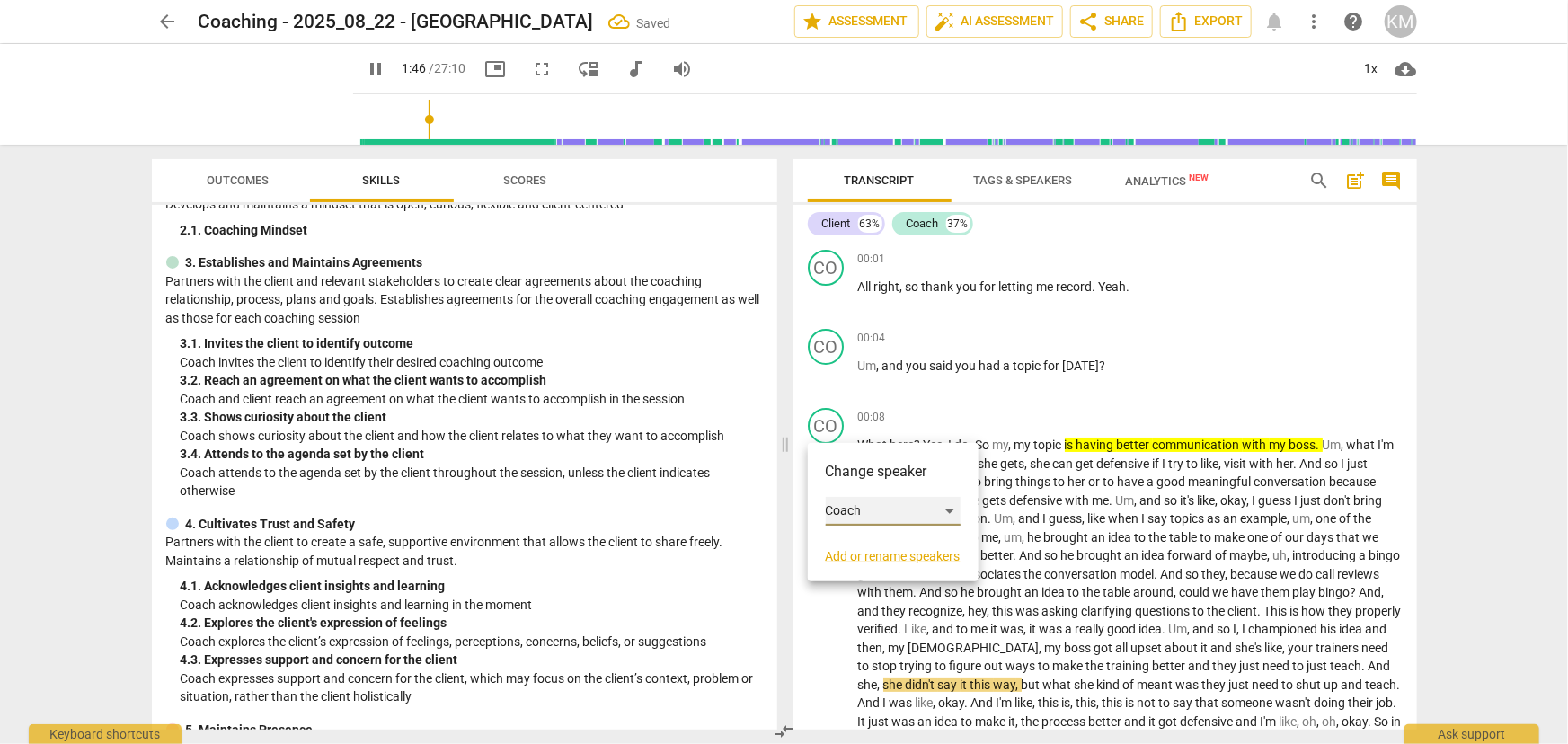
click at [873, 506] on div "Coach" at bounding box center [893, 511] width 135 height 29
click at [862, 476] on li "Client" at bounding box center [893, 477] width 136 height 34
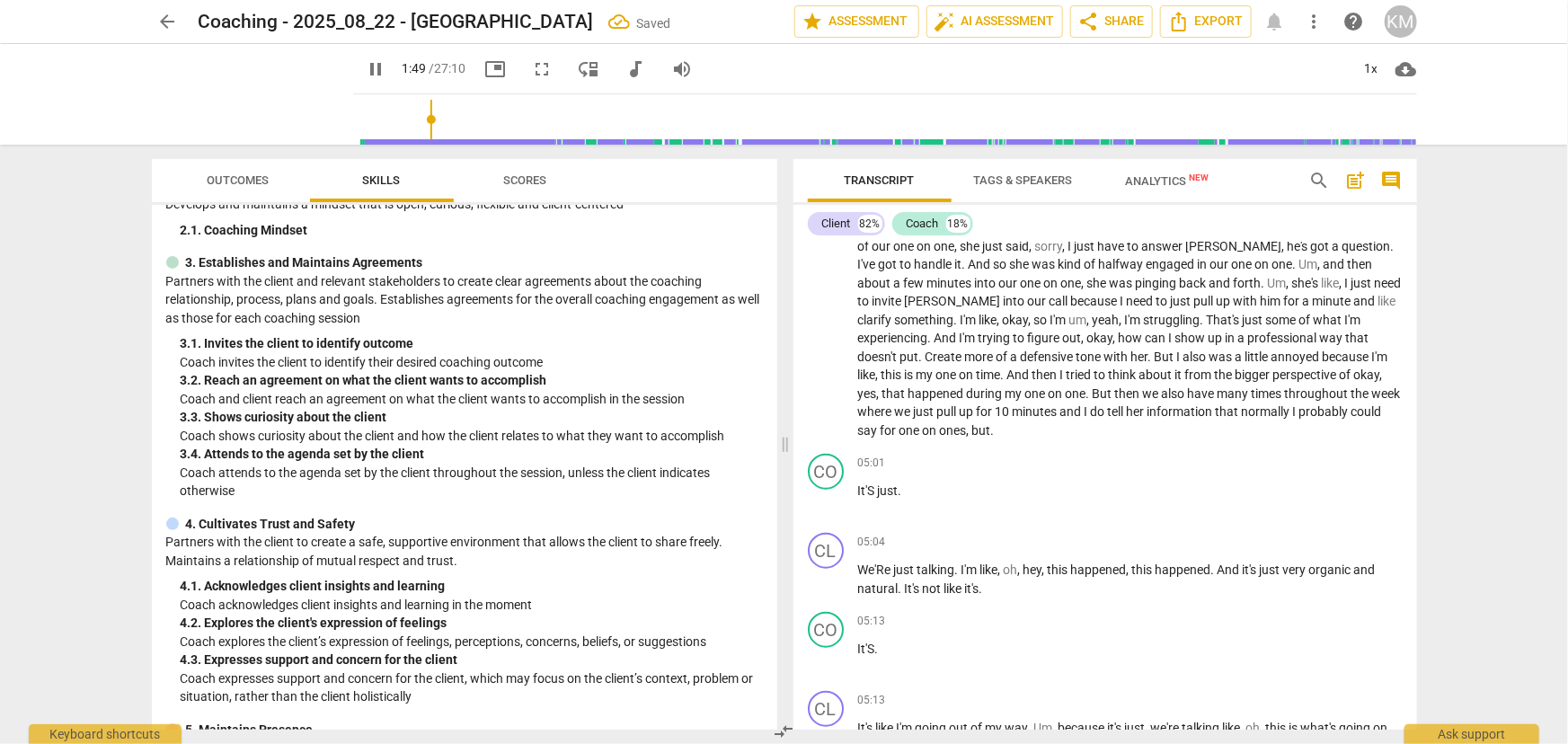
scroll to position [735, 0]
click at [829, 499] on span "pause" at bounding box center [827, 499] width 21 height 21
click at [829, 499] on span "play_arrow" at bounding box center [827, 499] width 21 height 21
click at [1280, 429] on p "What here ? Yes , I do . So my , my topic is having better communication with m…" at bounding box center [1130, 69] width 545 height 737
click at [858, 484] on span "It'S" at bounding box center [868, 488] width 19 height 14
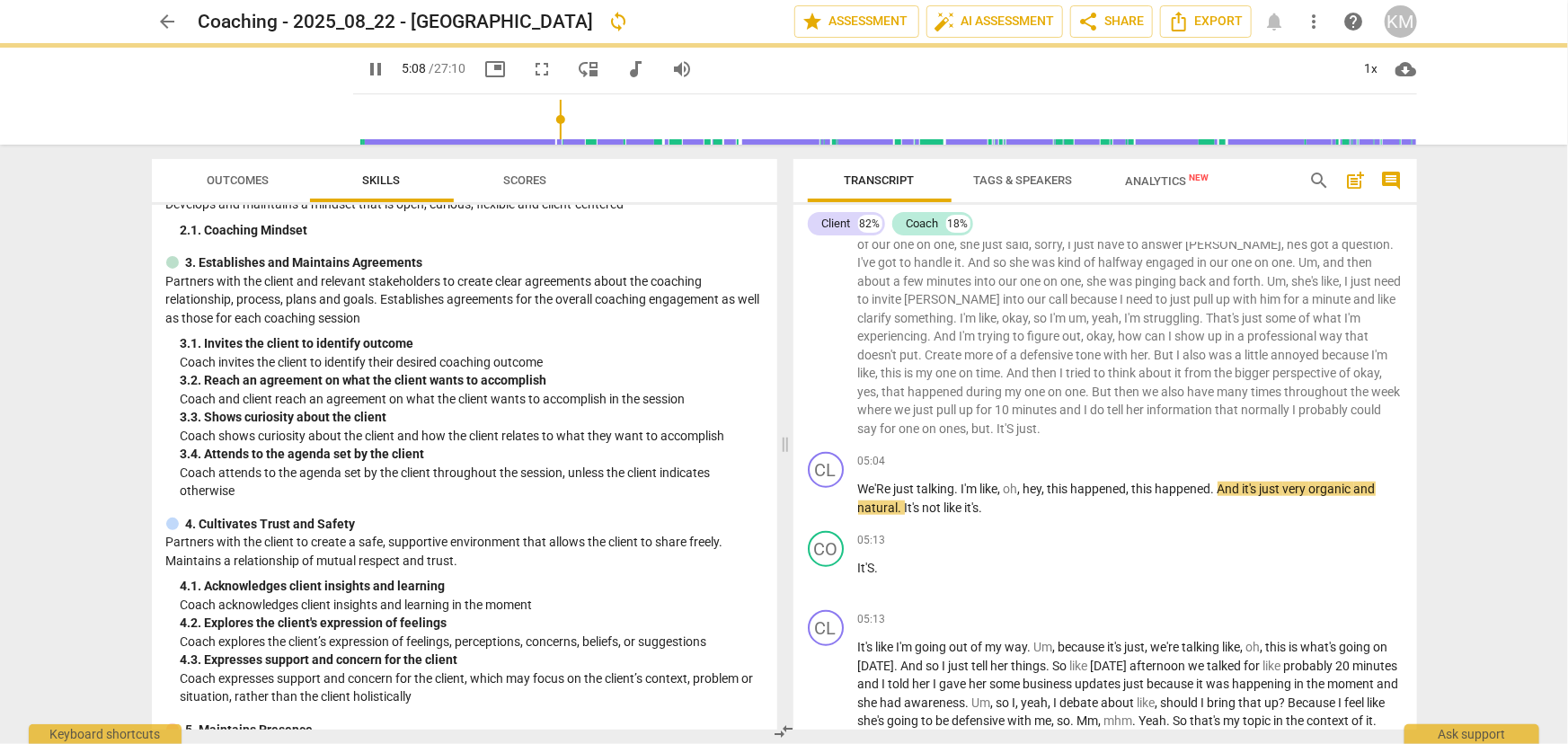
scroll to position [656, 0]
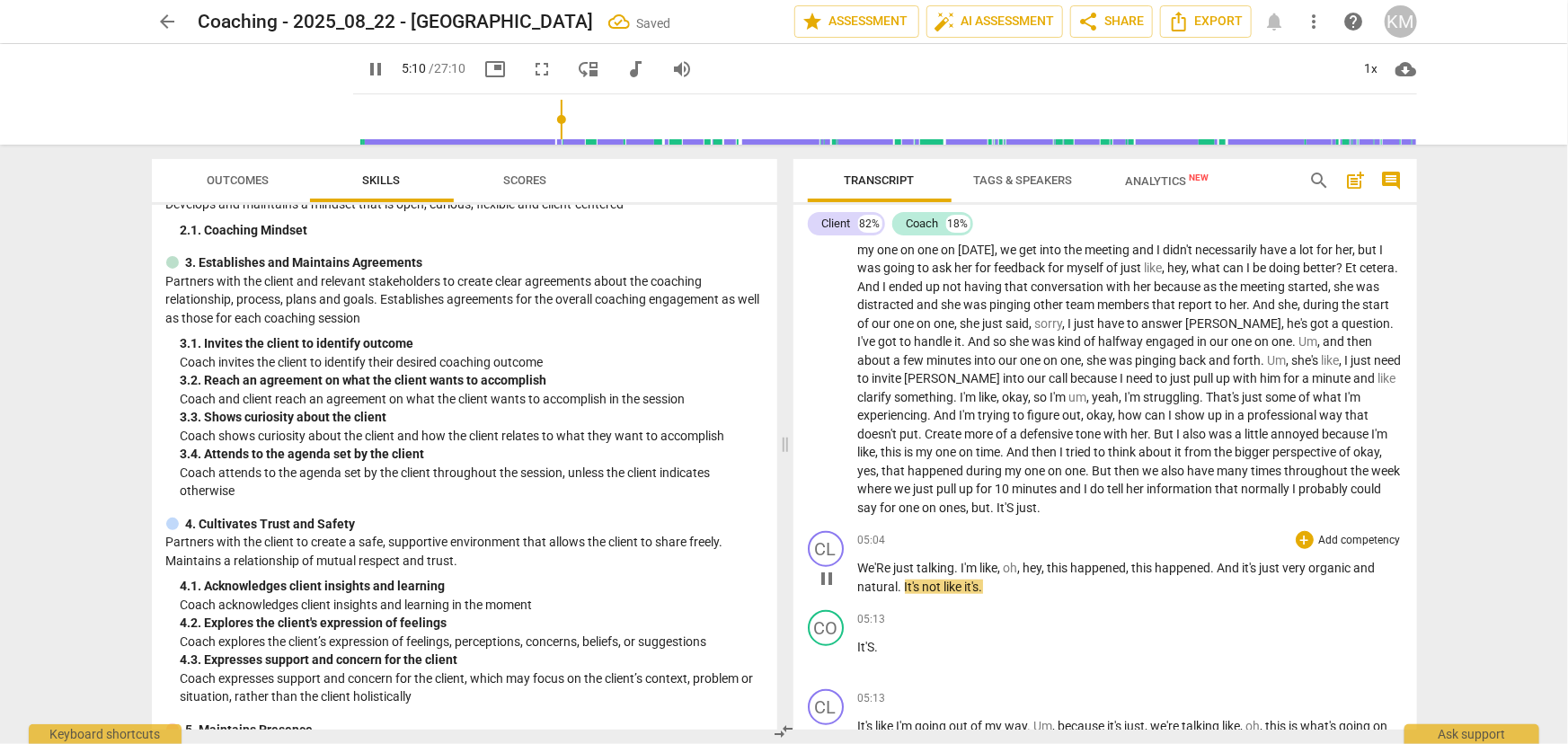
click at [859, 562] on span "We'Re" at bounding box center [876, 567] width 36 height 14
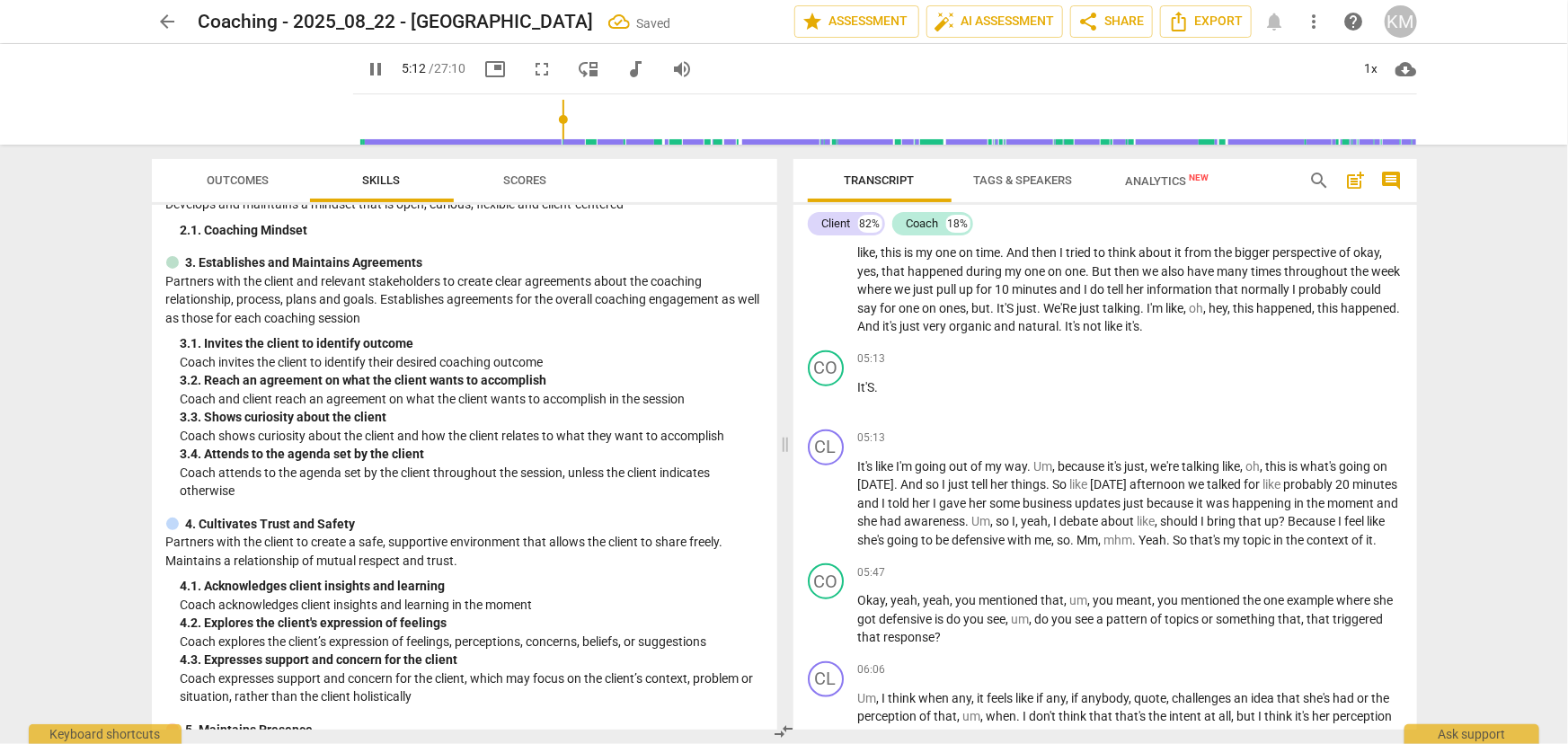
scroll to position [858, 0]
click at [855, 400] on div "play_arrow pause" at bounding box center [835, 395] width 45 height 23
click at [858, 391] on span "It'S" at bounding box center [867, 384] width 17 height 14
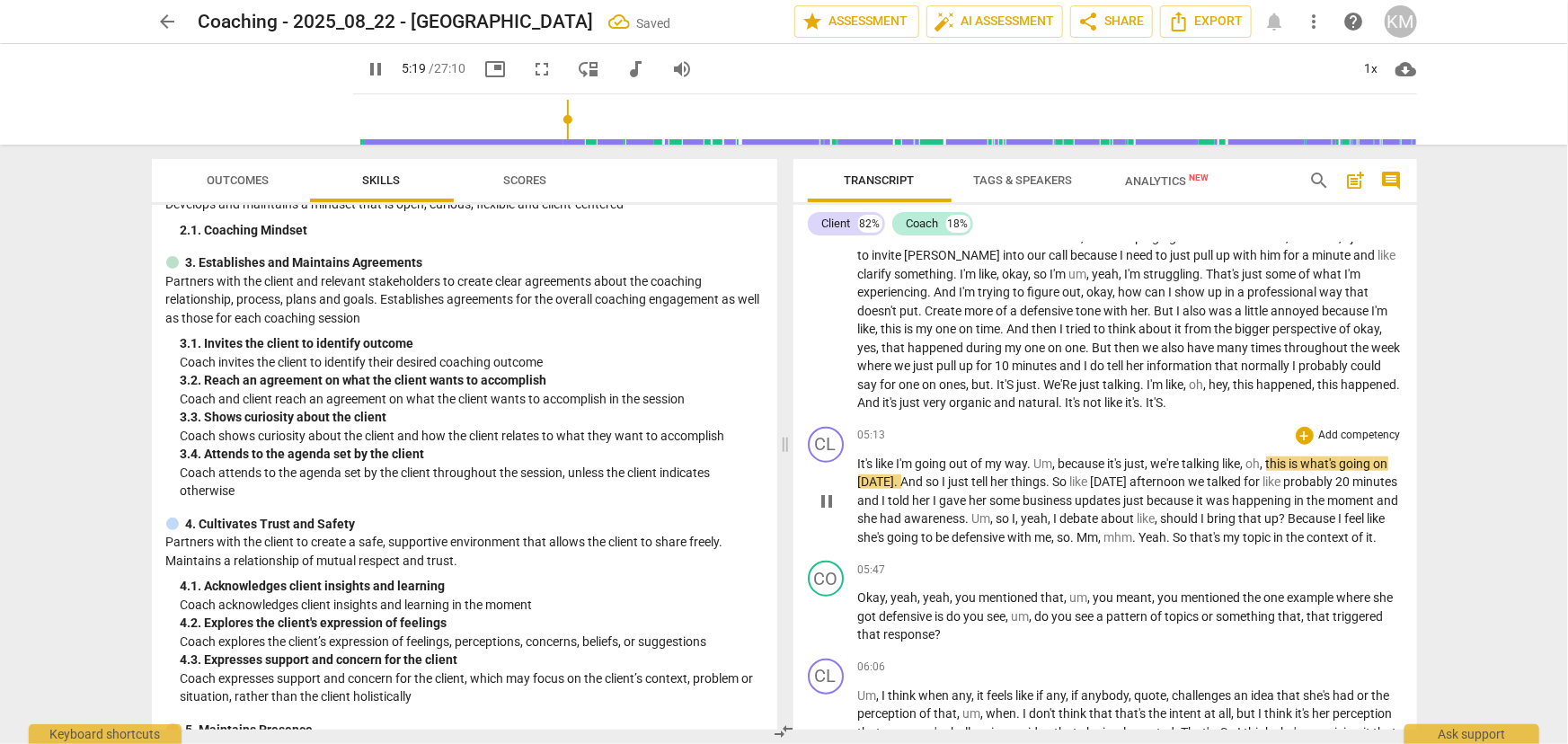
click at [858, 471] on span "It's" at bounding box center [867, 463] width 18 height 14
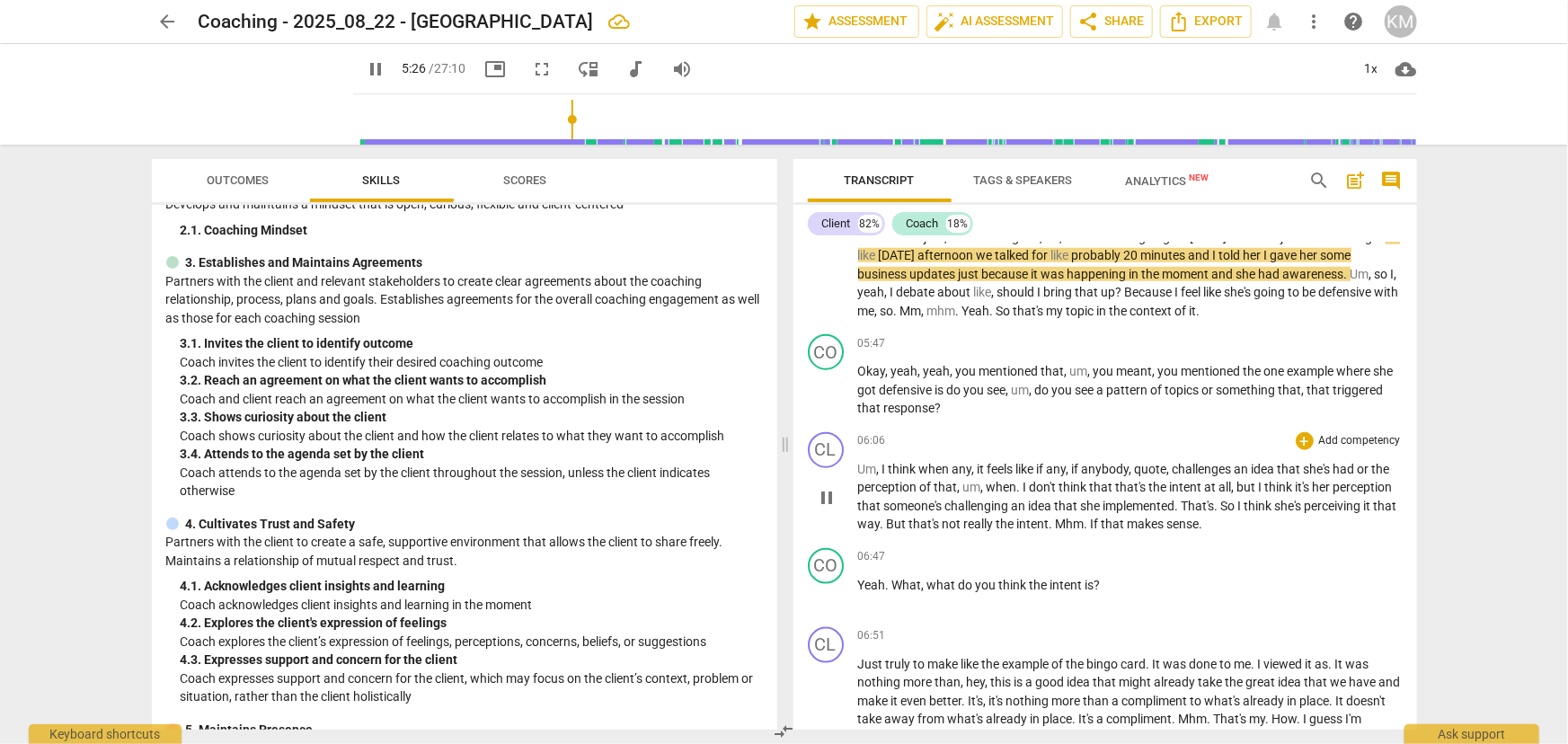
scroll to position [1045, 0]
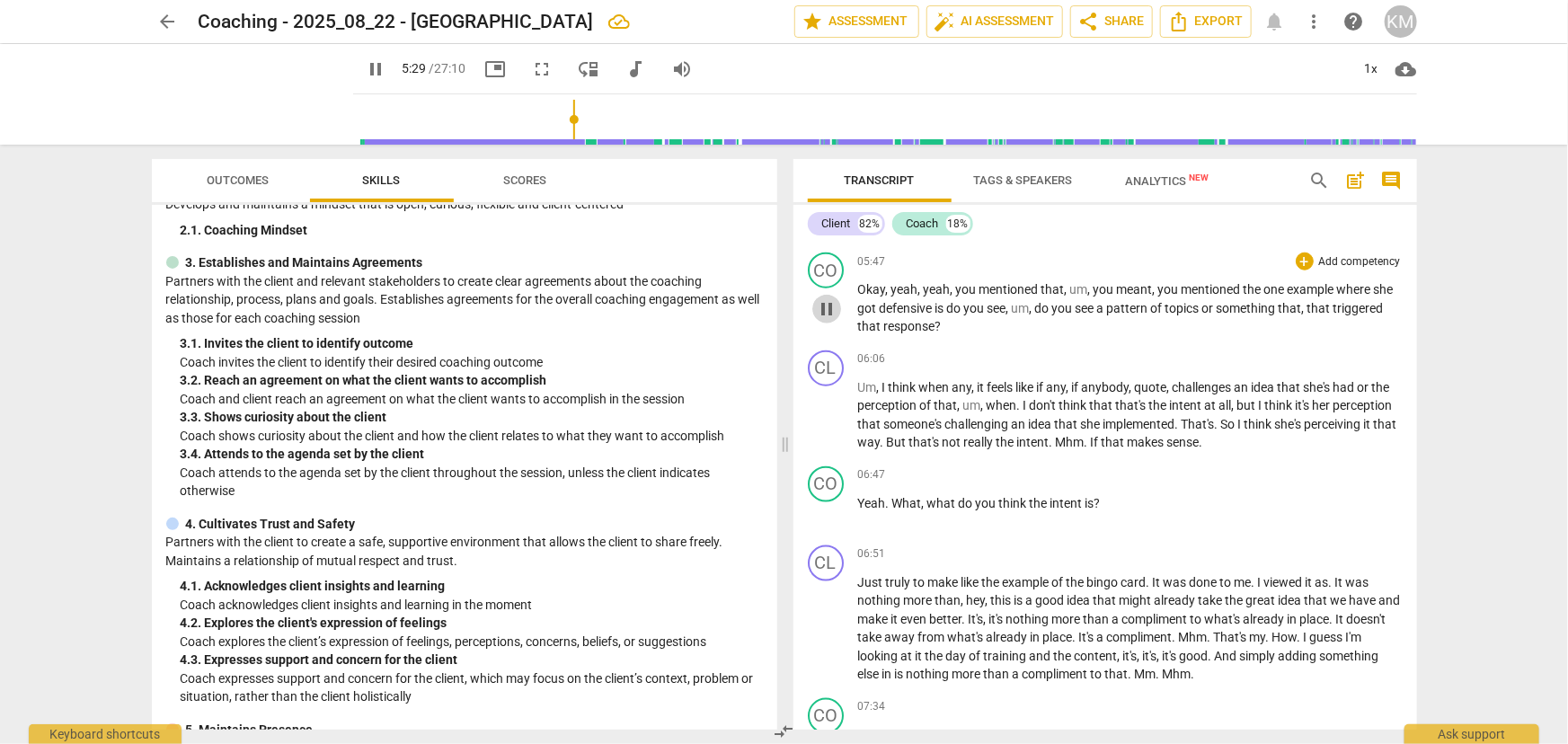
click at [817, 320] on span "pause" at bounding box center [827, 309] width 21 height 21
click at [822, 320] on span "play_arrow" at bounding box center [827, 309] width 21 height 21
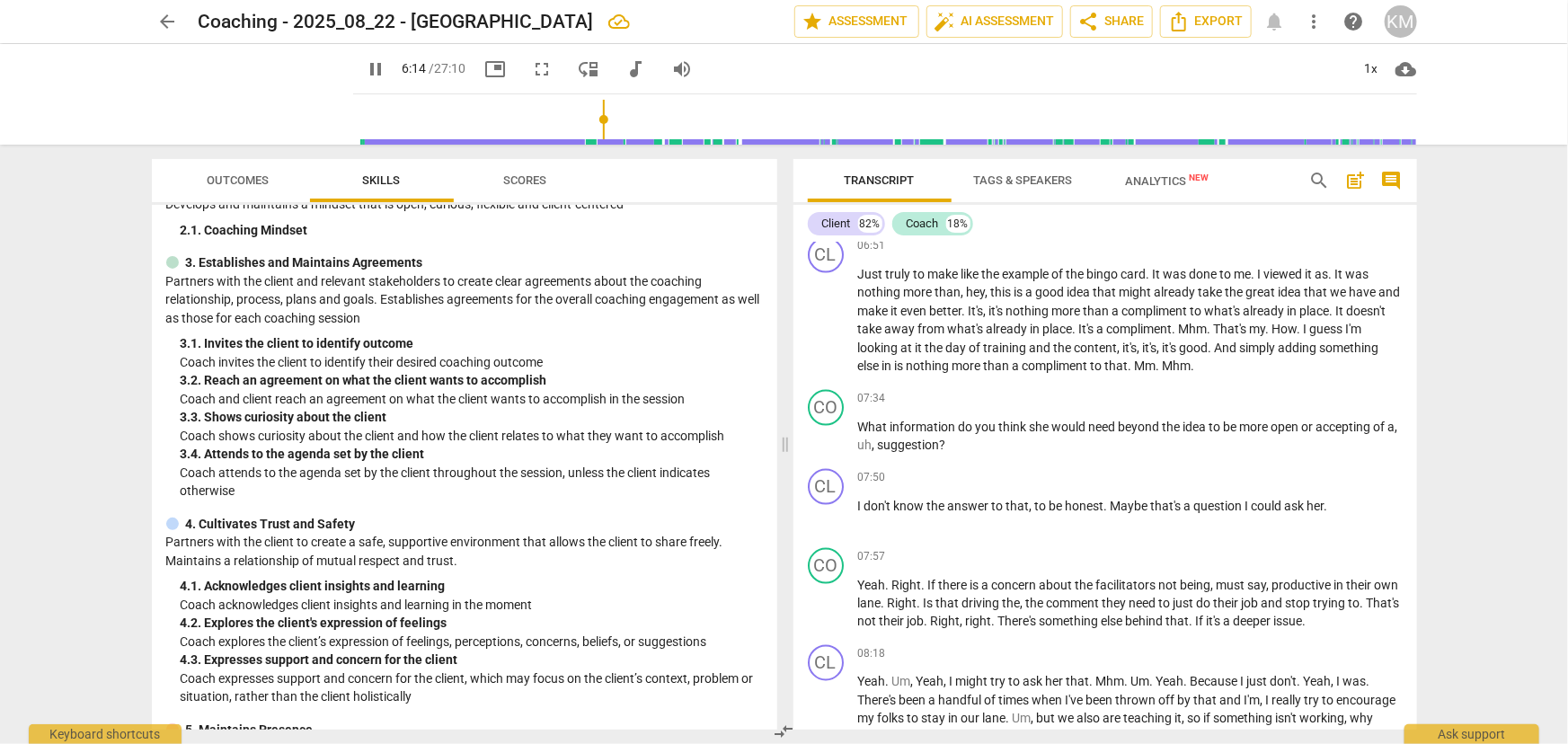
scroll to position [1372, 0]
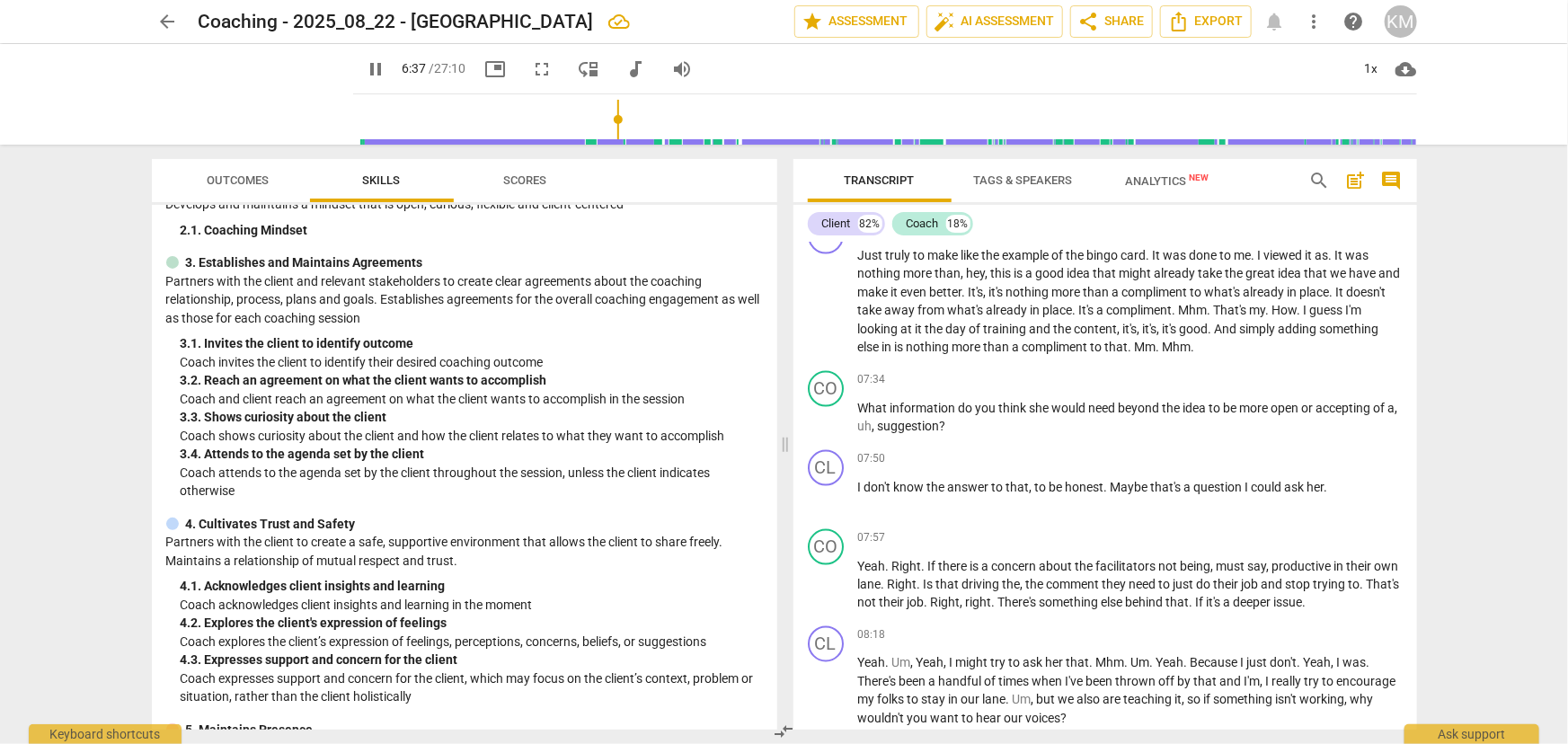
click at [366, 76] on span "pause" at bounding box center [376, 69] width 21 height 21
type input "398"
